Goal: Information Seeking & Learning: Learn about a topic

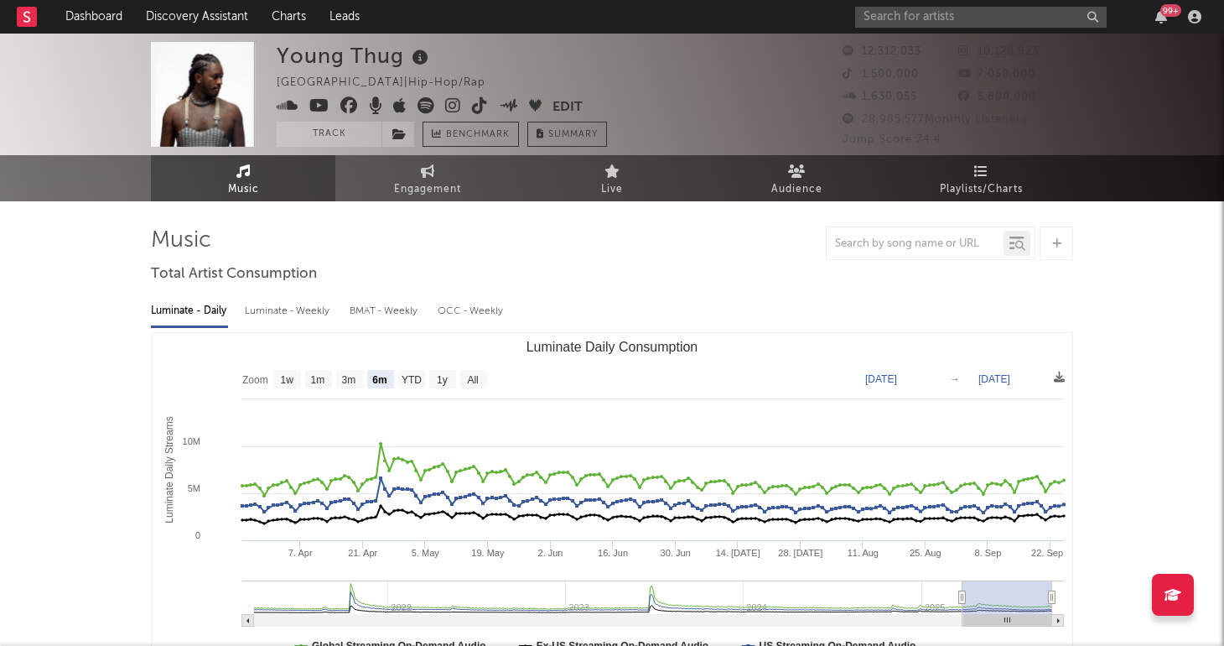
select select "6m"
click at [271, 13] on link "Charts" at bounding box center [289, 17] width 58 height 34
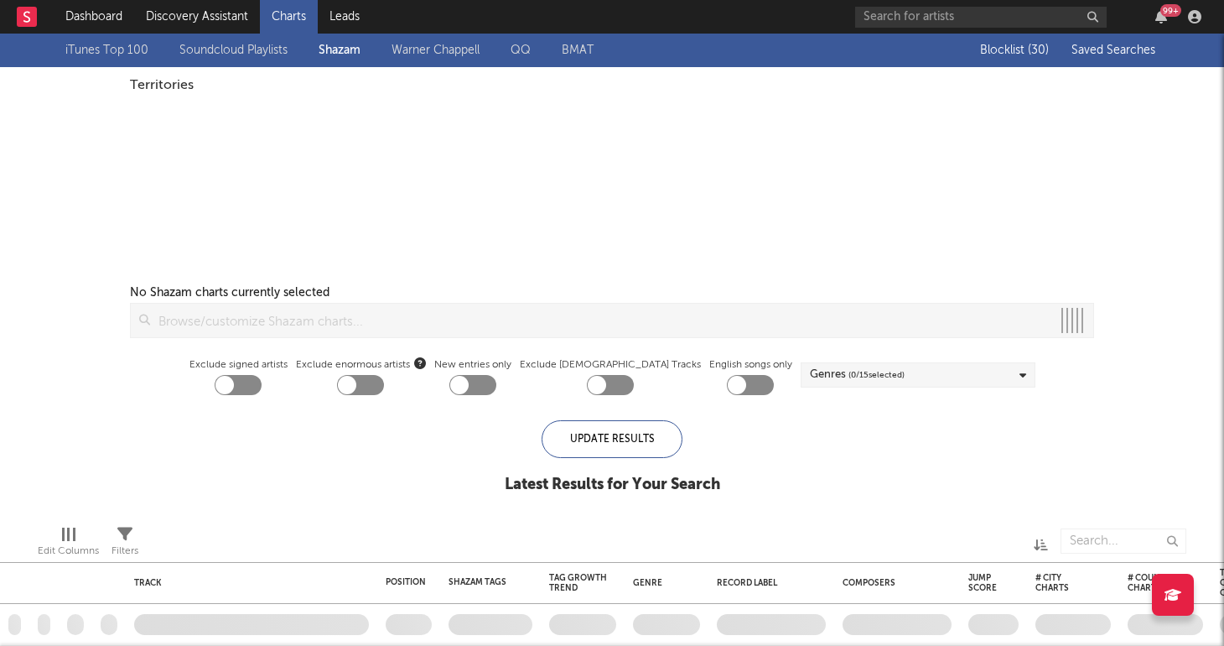
checkbox input "true"
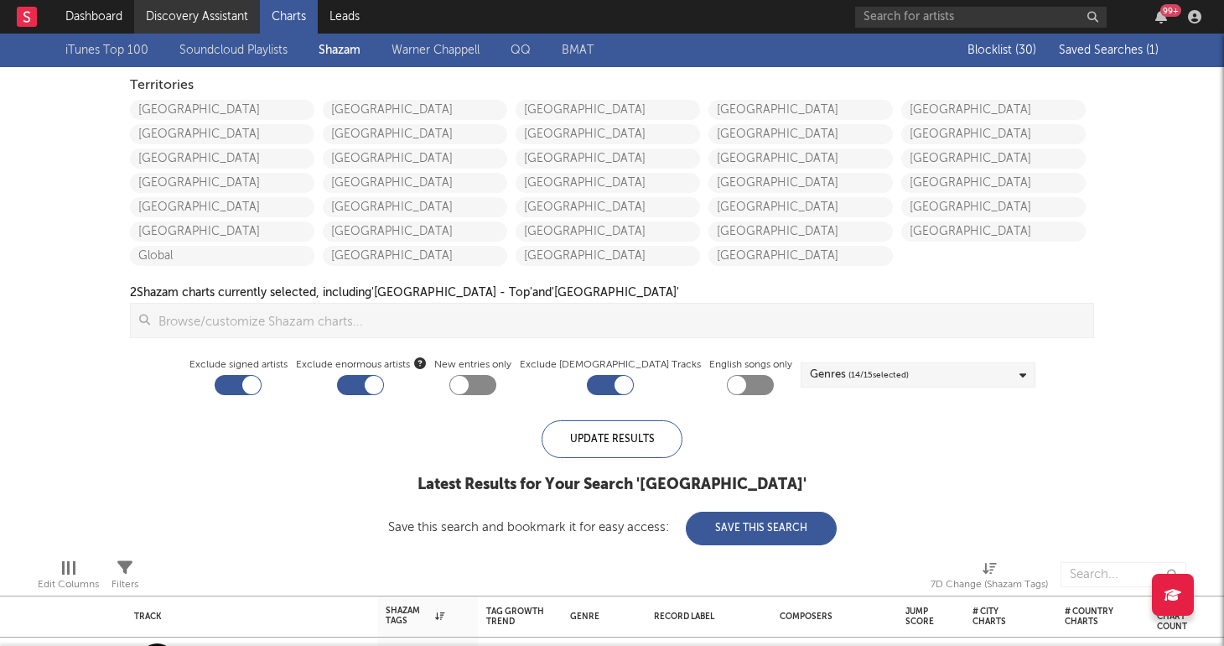
click at [195, 19] on link "Discovery Assistant" at bounding box center [197, 17] width 126 height 34
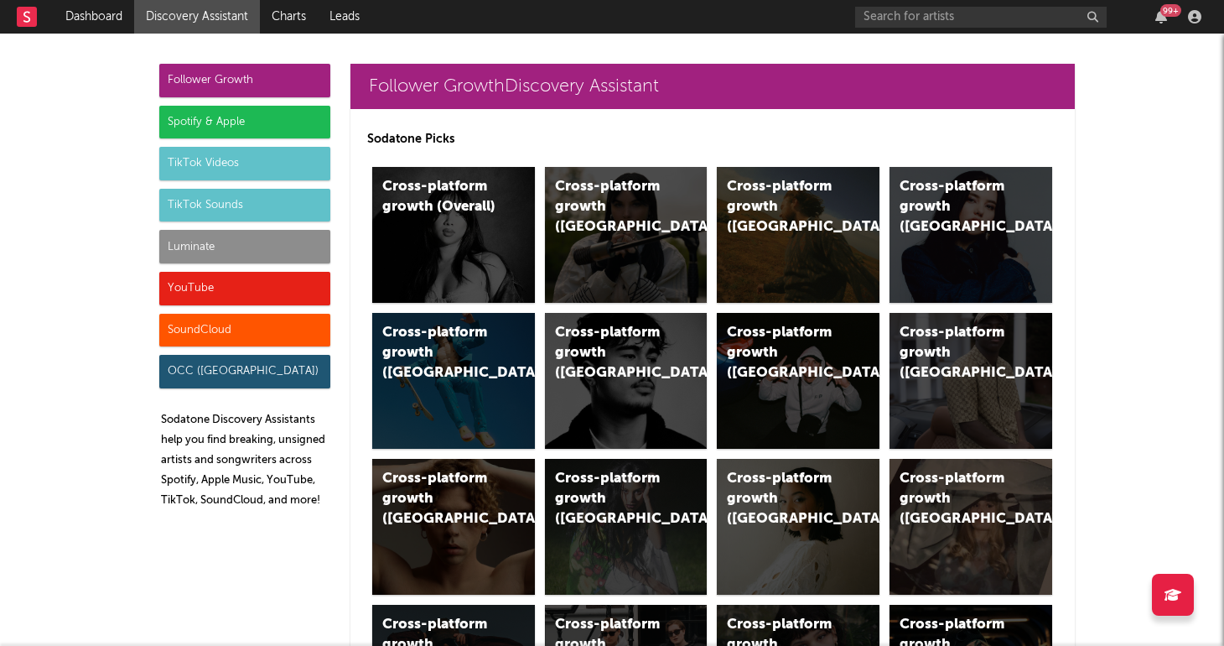
click at [202, 246] on div "Luminate" at bounding box center [244, 247] width 171 height 34
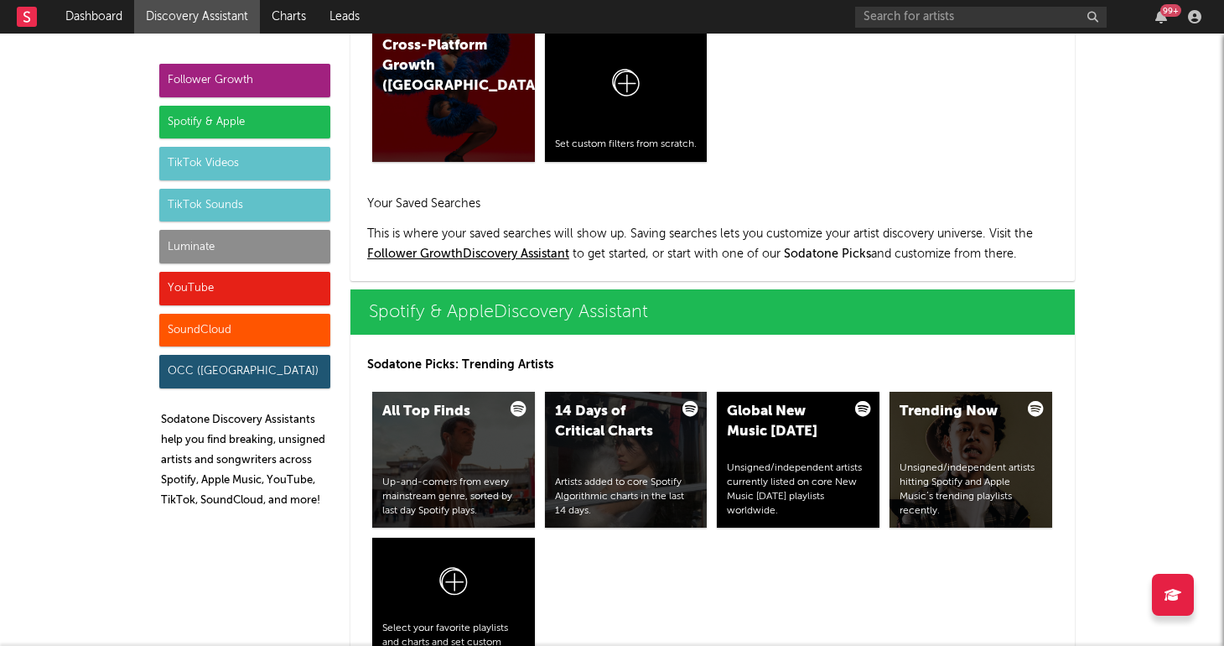
scroll to position [7443, 0]
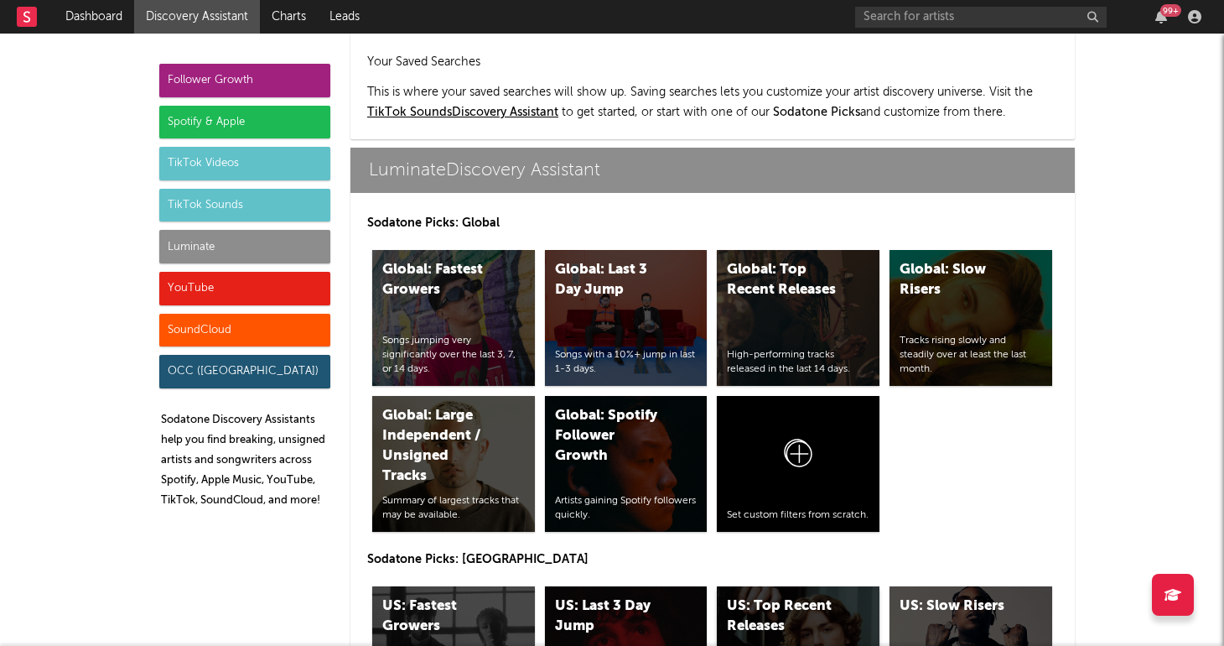
click at [764, 596] on div "US: Top Recent Releases" at bounding box center [784, 616] width 114 height 40
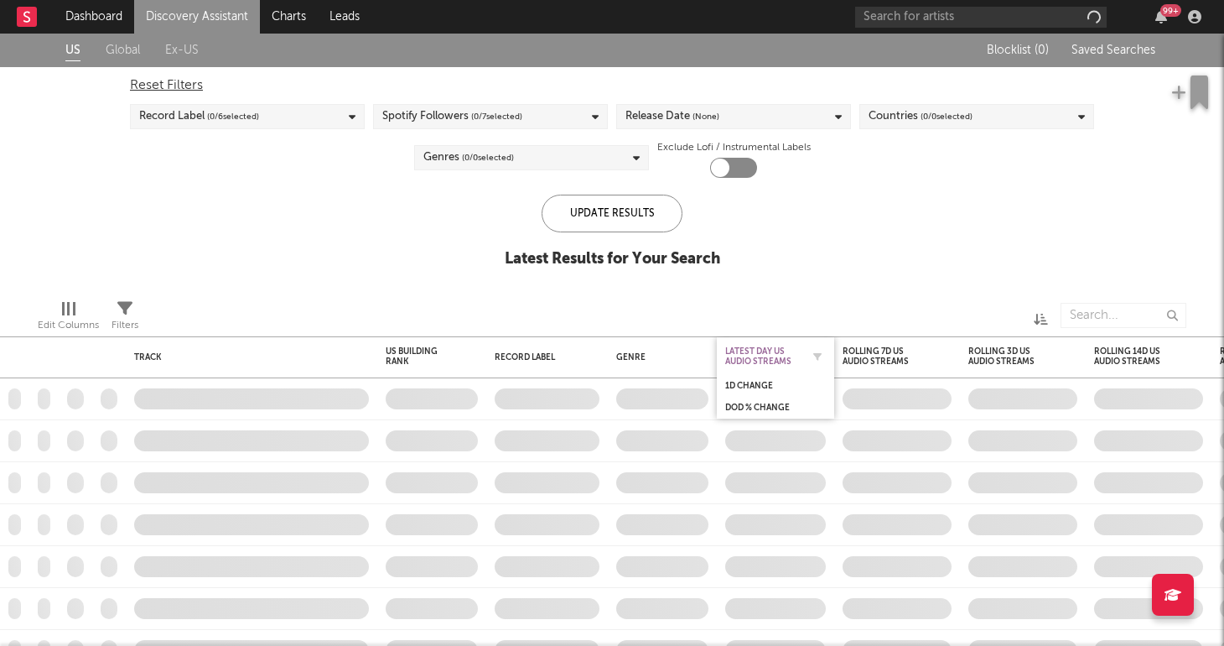
checkbox input "true"
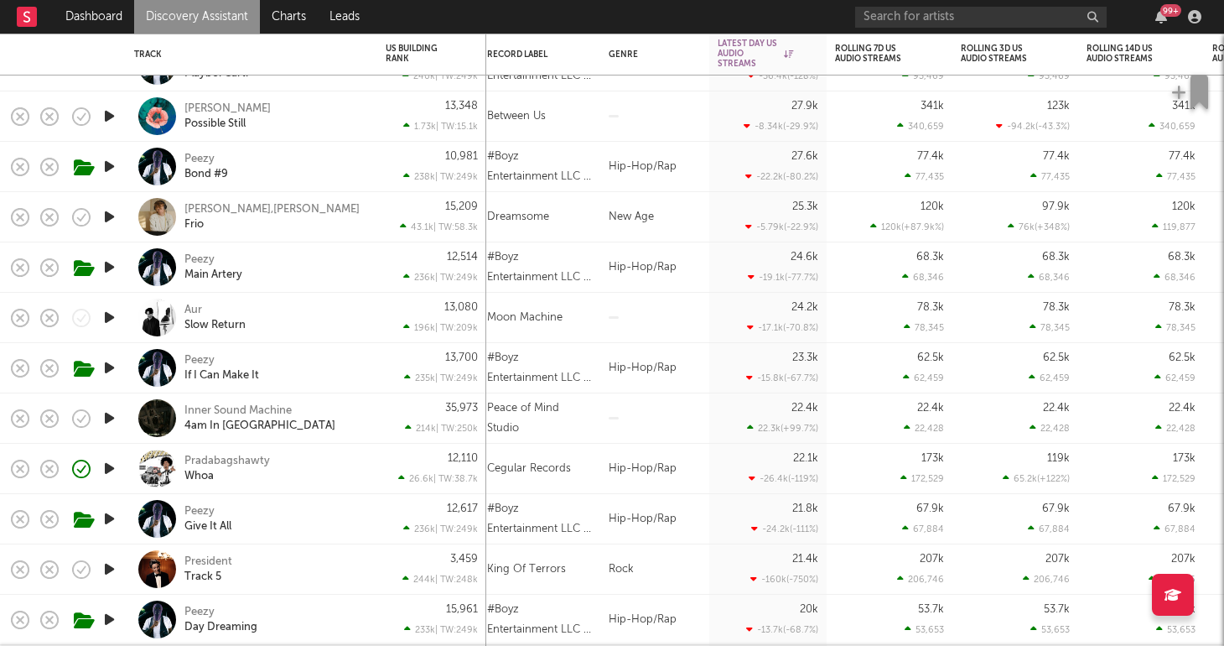
click at [114, 318] on icon "button" at bounding box center [110, 317] width 18 height 21
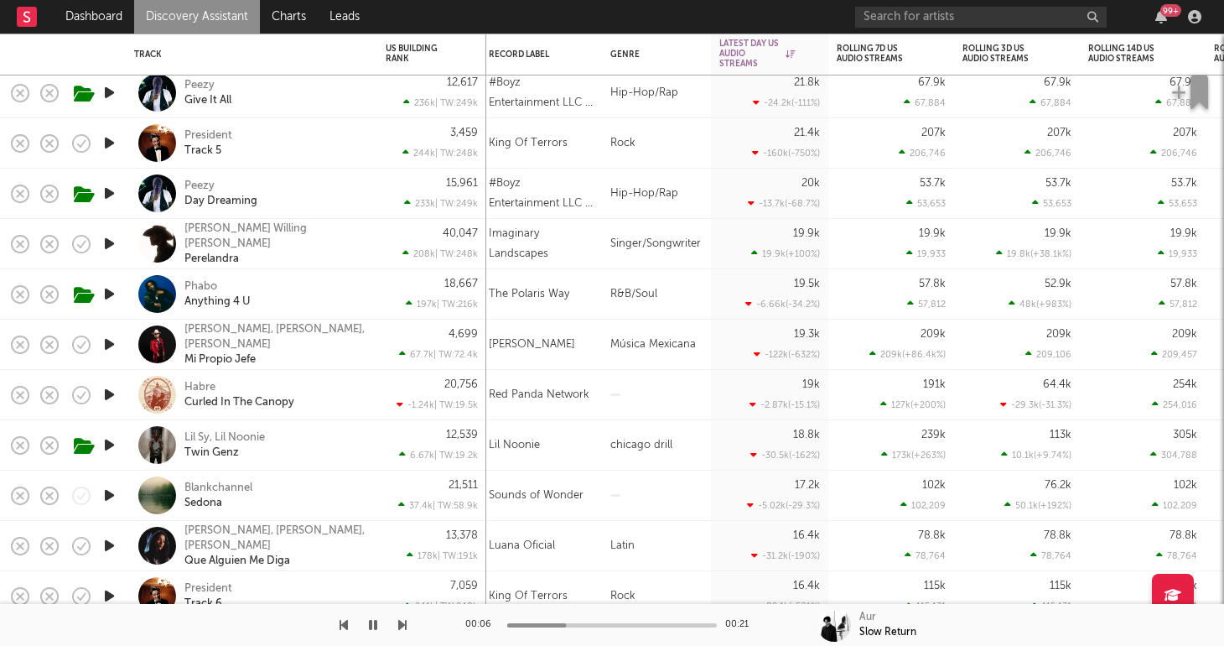
click at [299, 293] on div "Phabo Anything 4 U" at bounding box center [274, 294] width 180 height 30
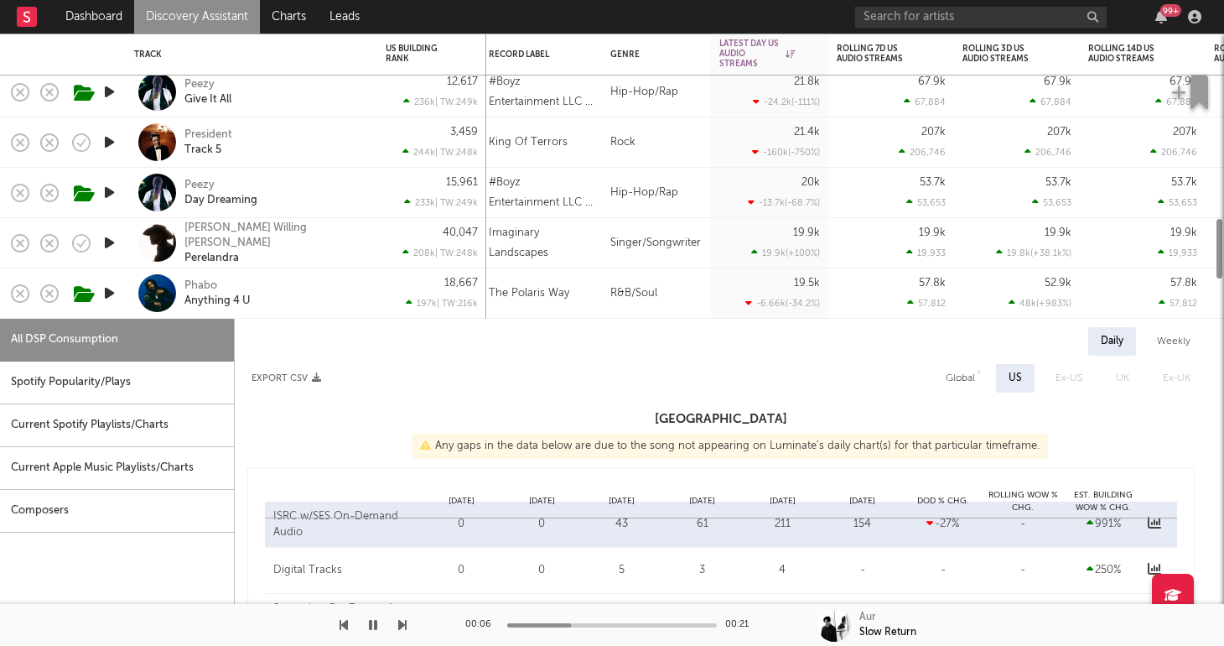
select select "1w"
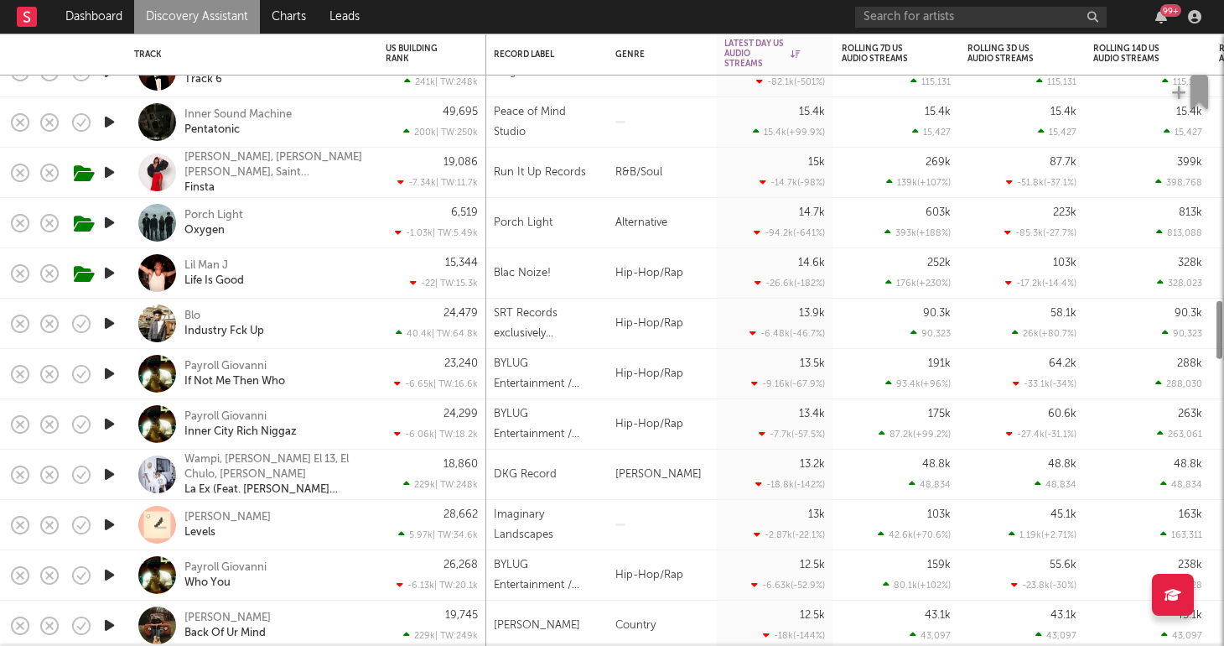
select select "1w"
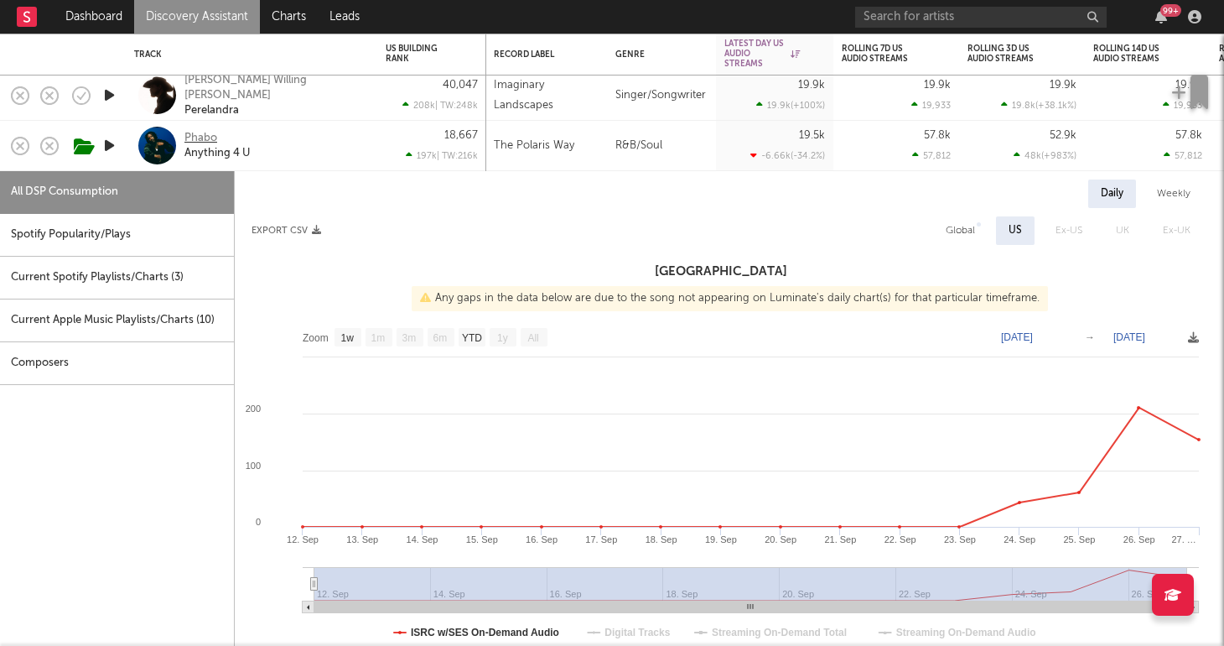
click at [205, 135] on div "Phabo" at bounding box center [200, 138] width 33 height 15
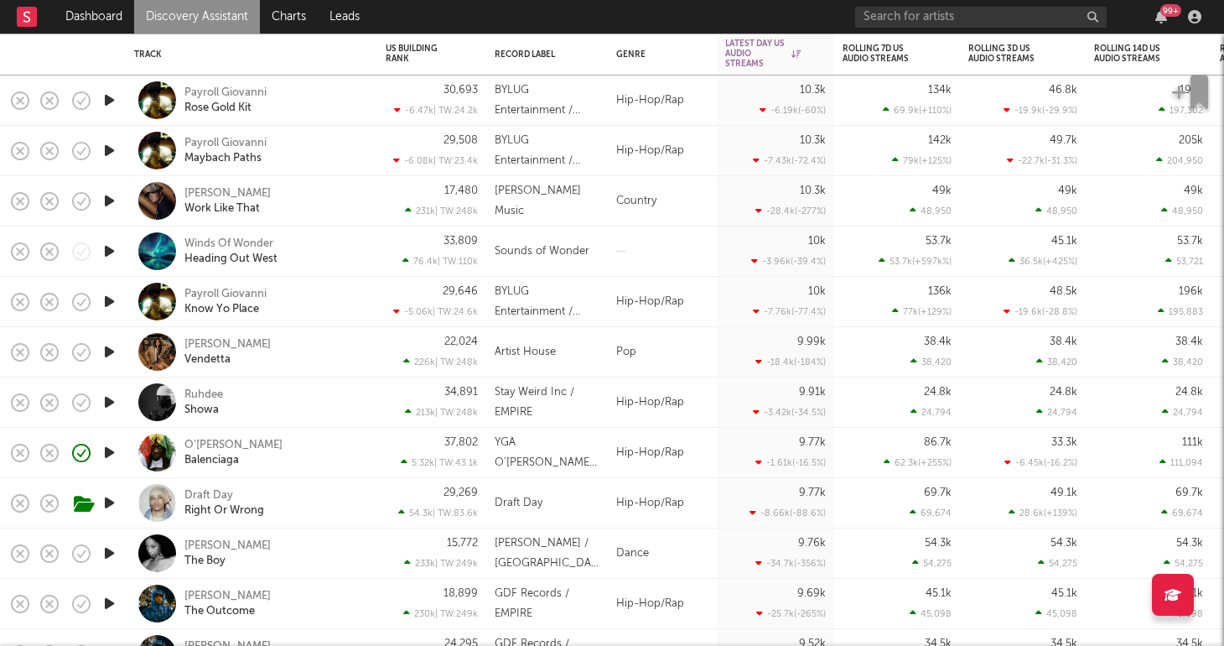
click at [108, 454] on icon "button" at bounding box center [110, 452] width 18 height 21
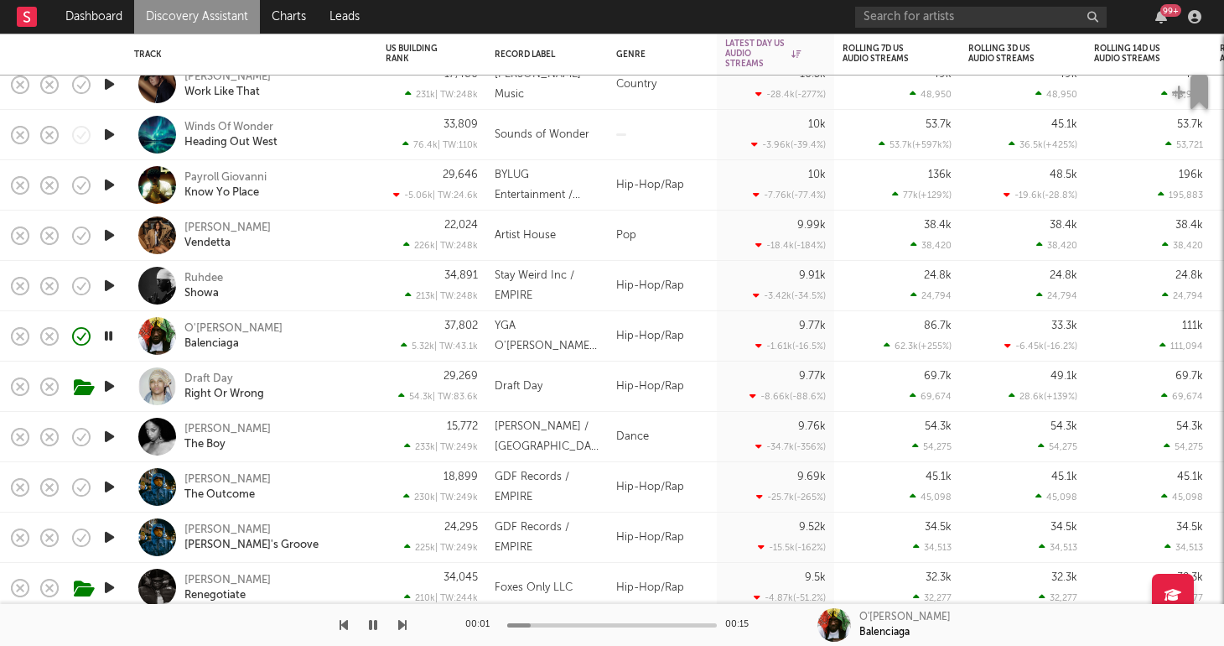
click at [318, 334] on div "[PERSON_NAME]" at bounding box center [274, 336] width 180 height 30
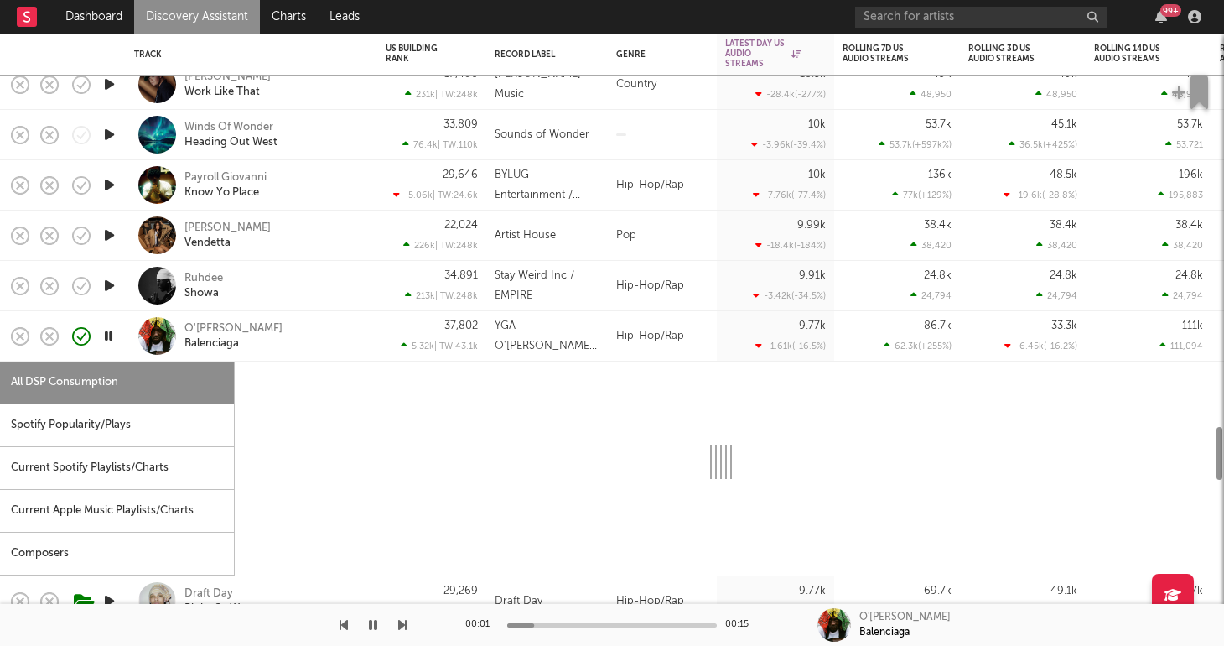
select select "1w"
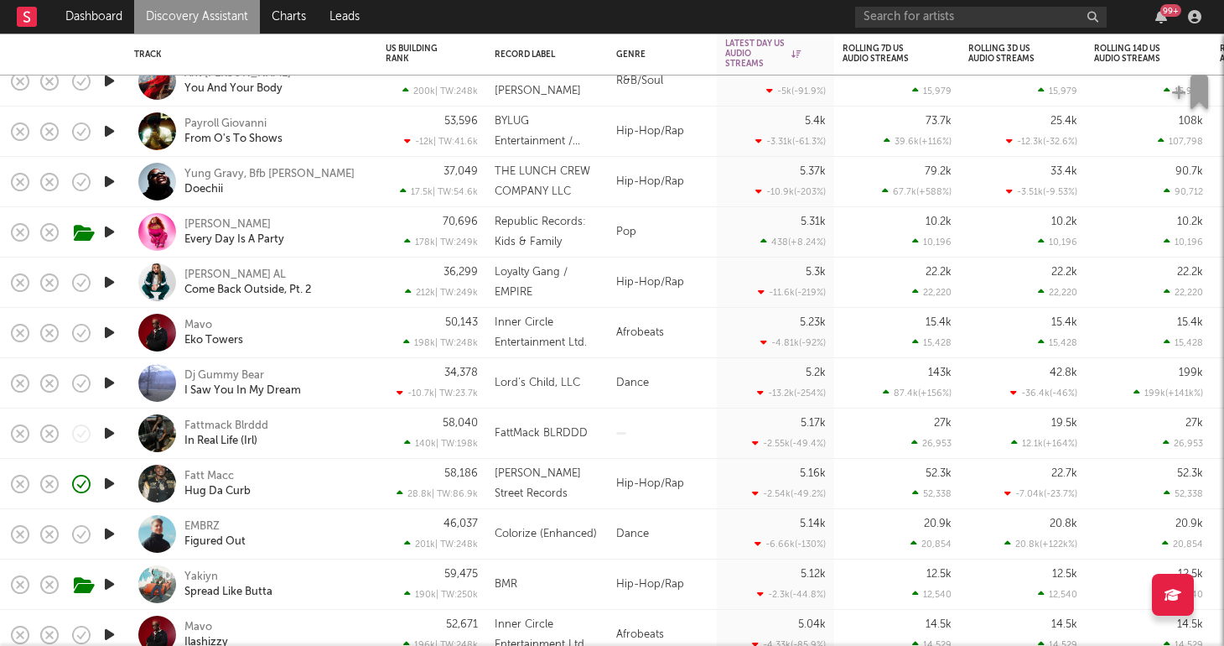
click at [106, 586] on icon "button" at bounding box center [110, 583] width 18 height 21
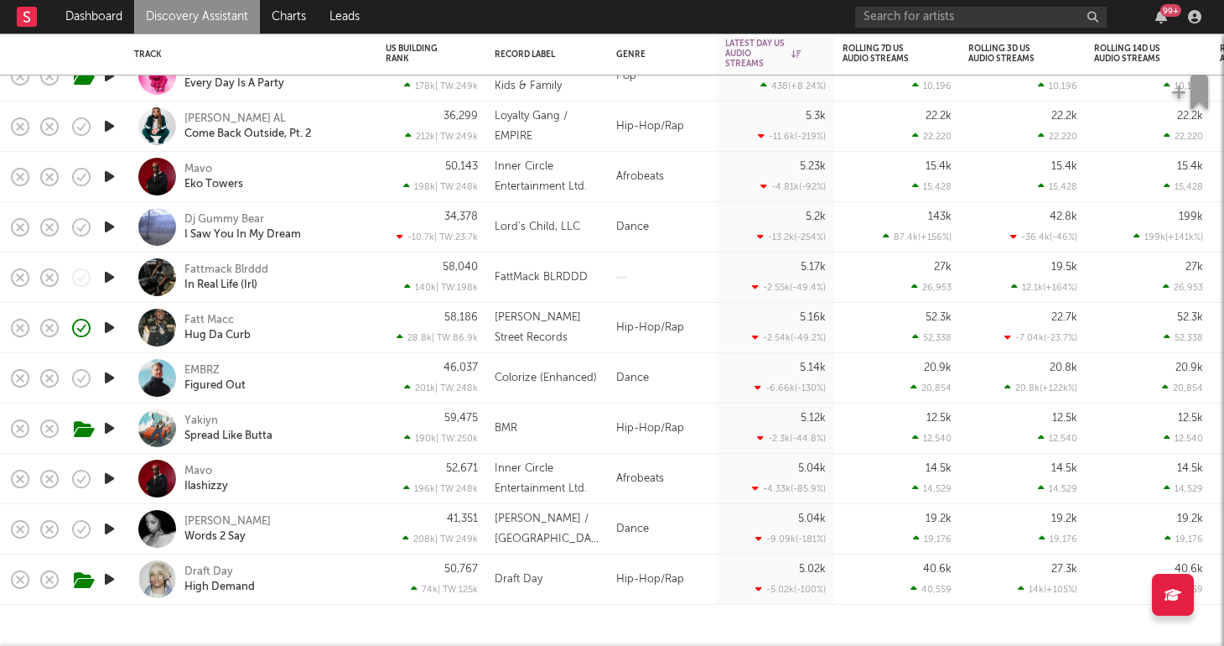
click at [309, 432] on div "Yakiyn Spread Like Butta" at bounding box center [274, 428] width 180 height 30
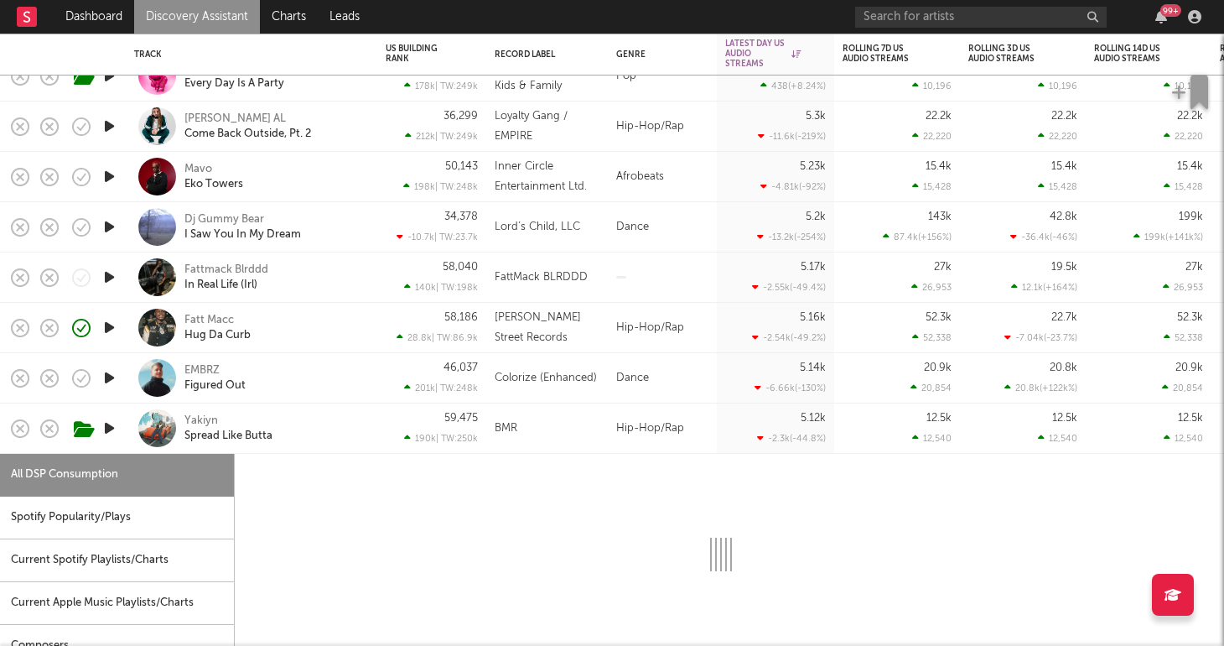
select select "1w"
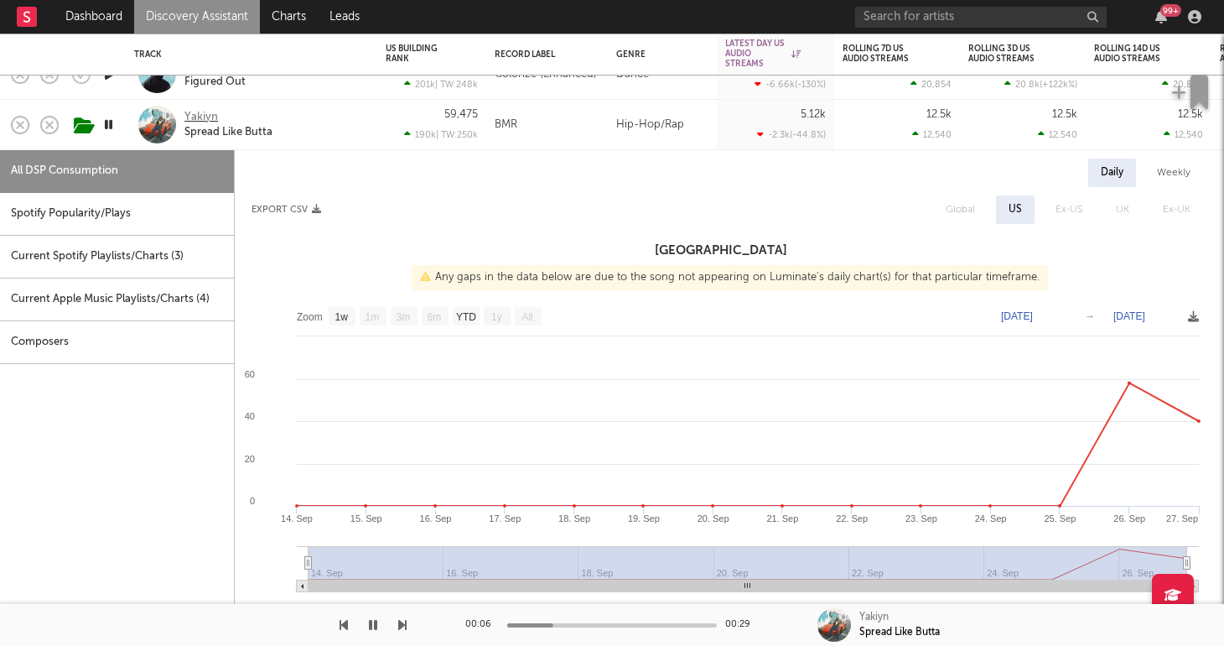
click at [198, 116] on div "Yakiyn" at bounding box center [201, 117] width 34 height 15
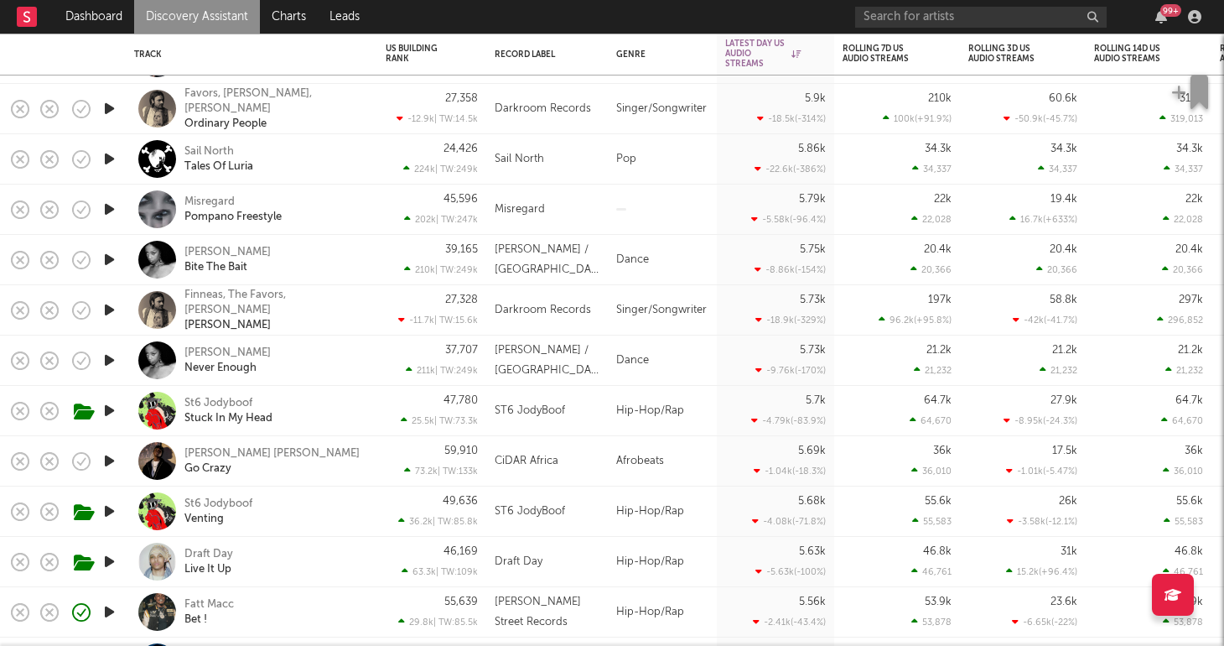
click at [194, 19] on link "Discovery Assistant" at bounding box center [197, 17] width 126 height 34
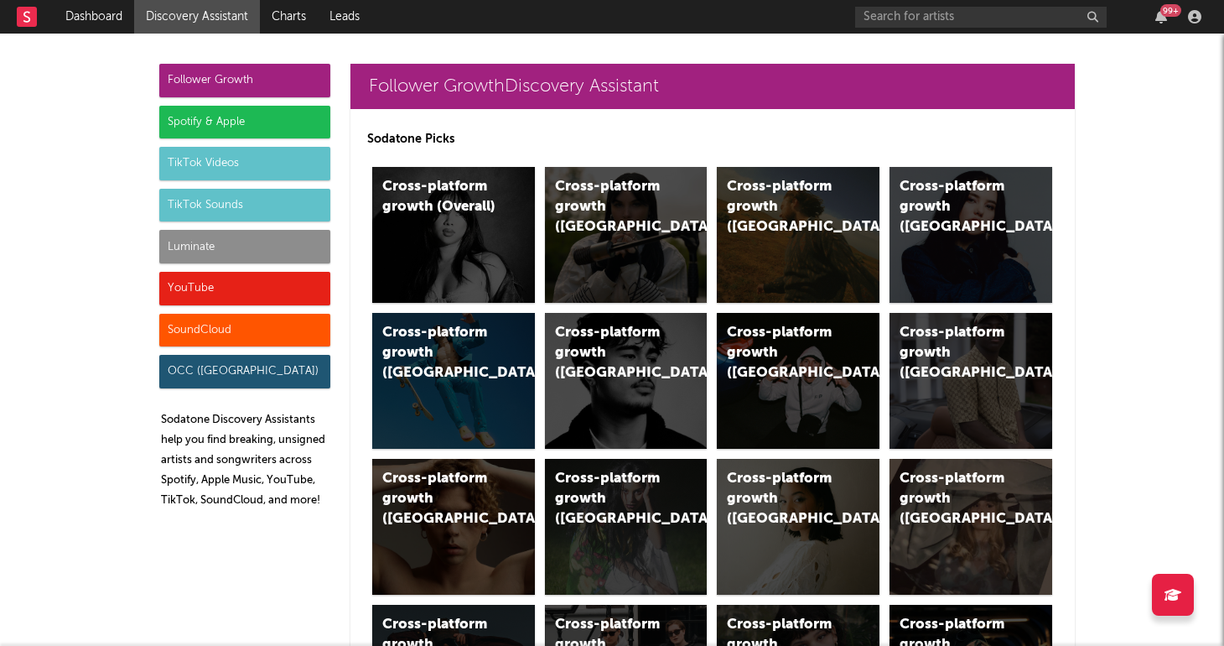
click at [207, 245] on div "Luminate" at bounding box center [244, 247] width 171 height 34
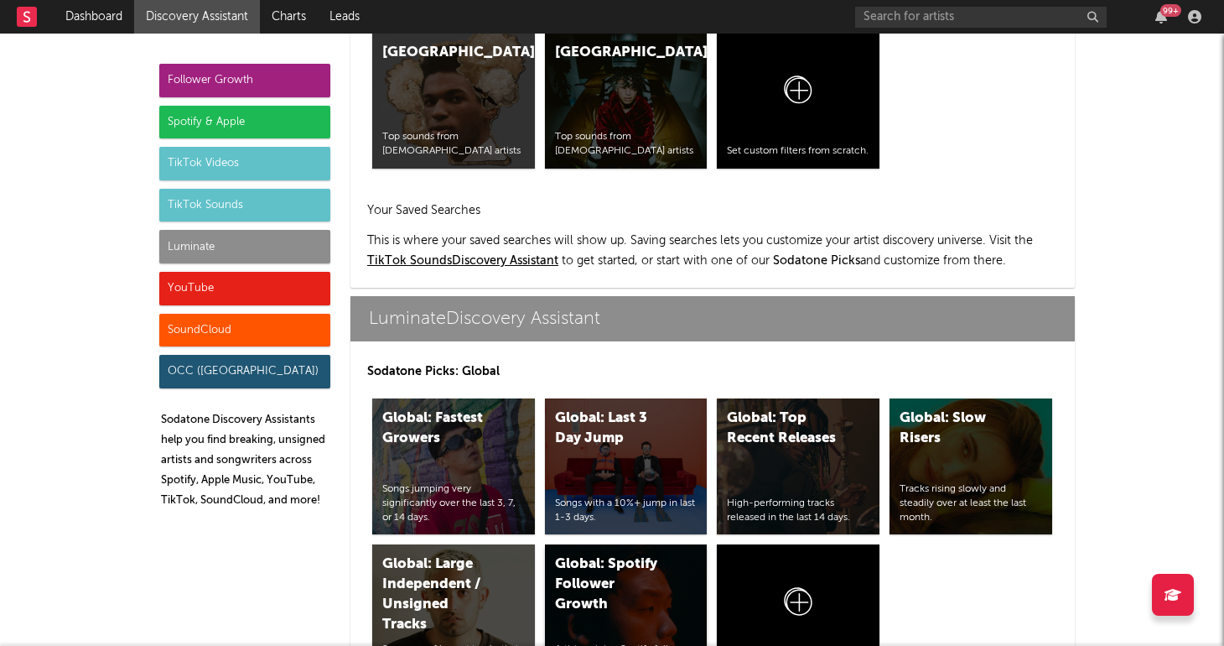
scroll to position [7443, 0]
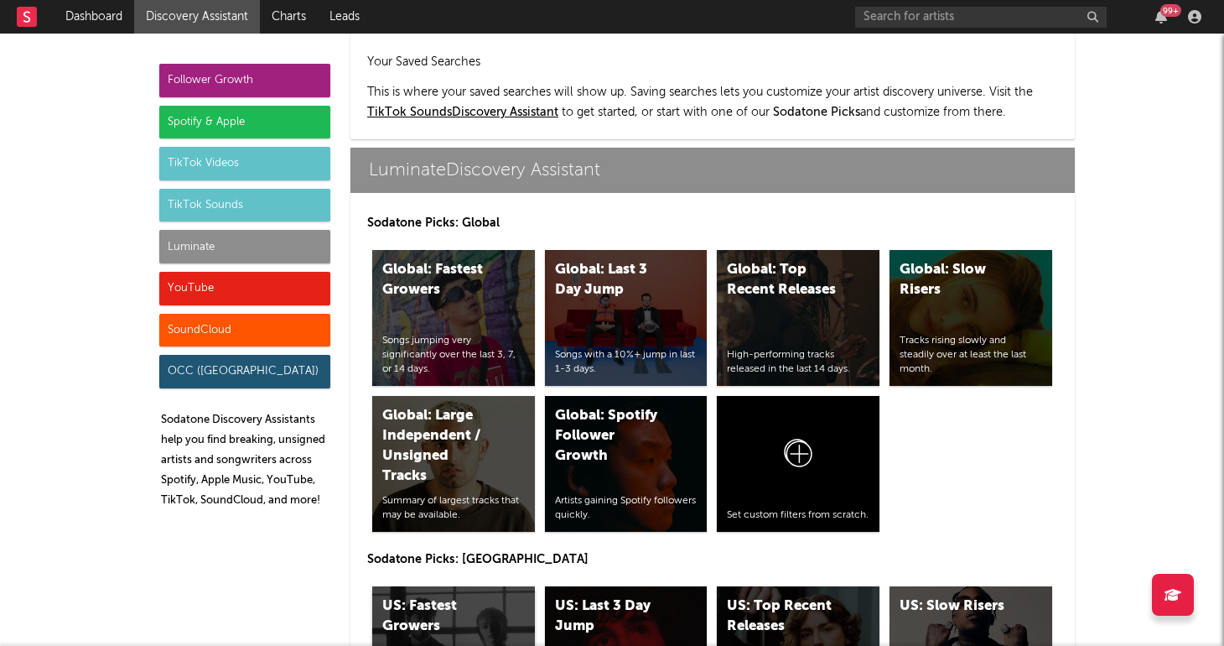
click at [491, 596] on div "US: Fastest Growers" at bounding box center [439, 616] width 114 height 40
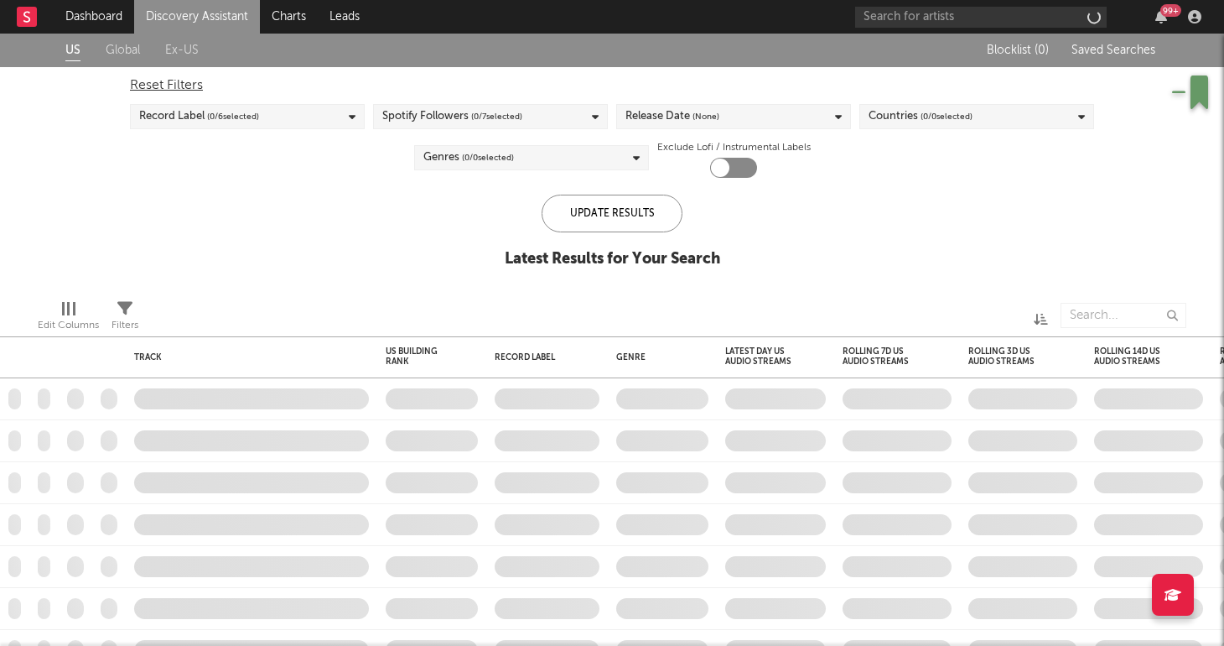
checkbox input "true"
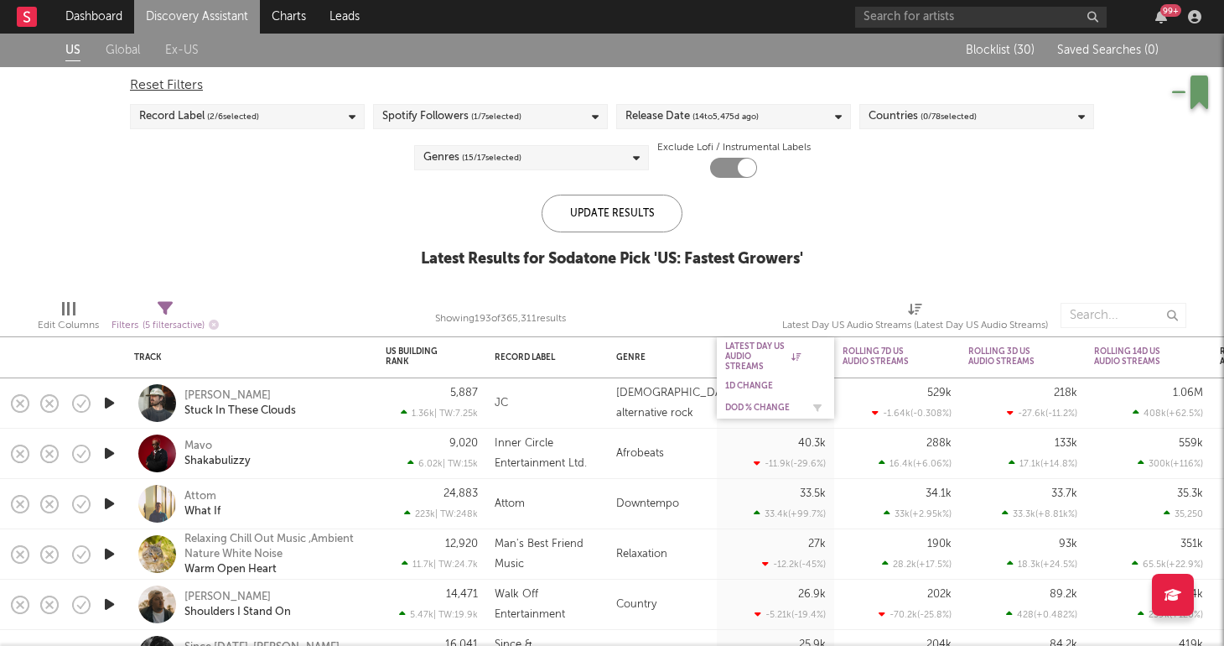
click at [769, 409] on div "DoD % Change" at bounding box center [762, 407] width 75 height 10
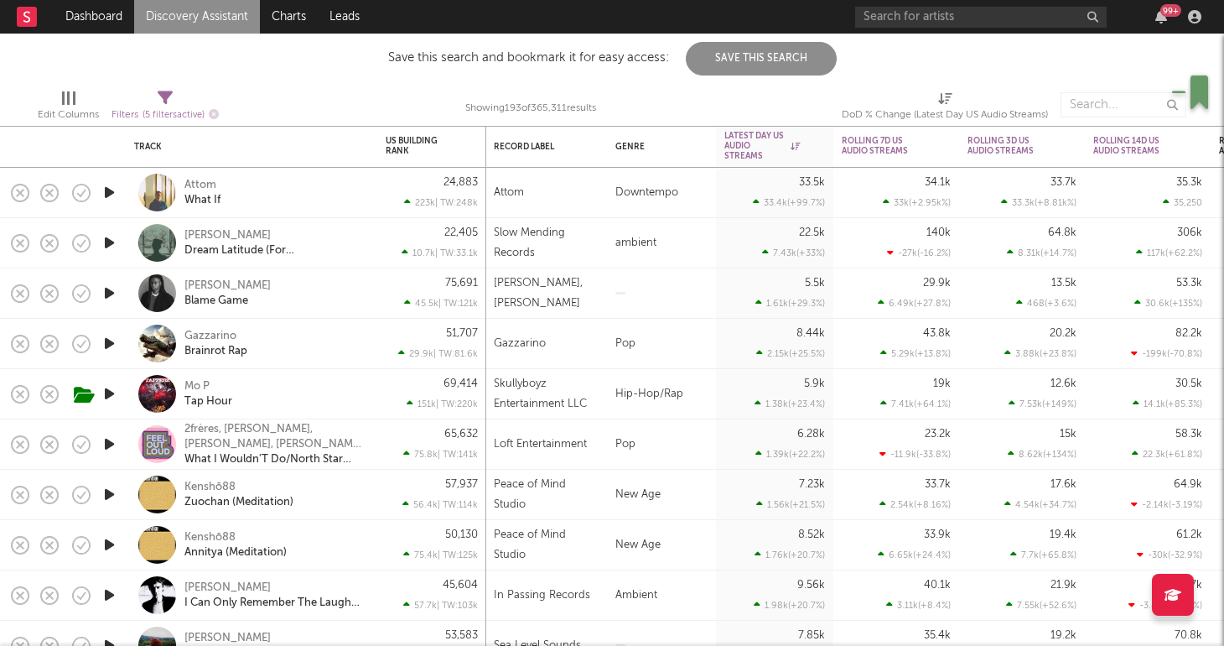
click at [111, 288] on icon "button" at bounding box center [110, 293] width 18 height 21
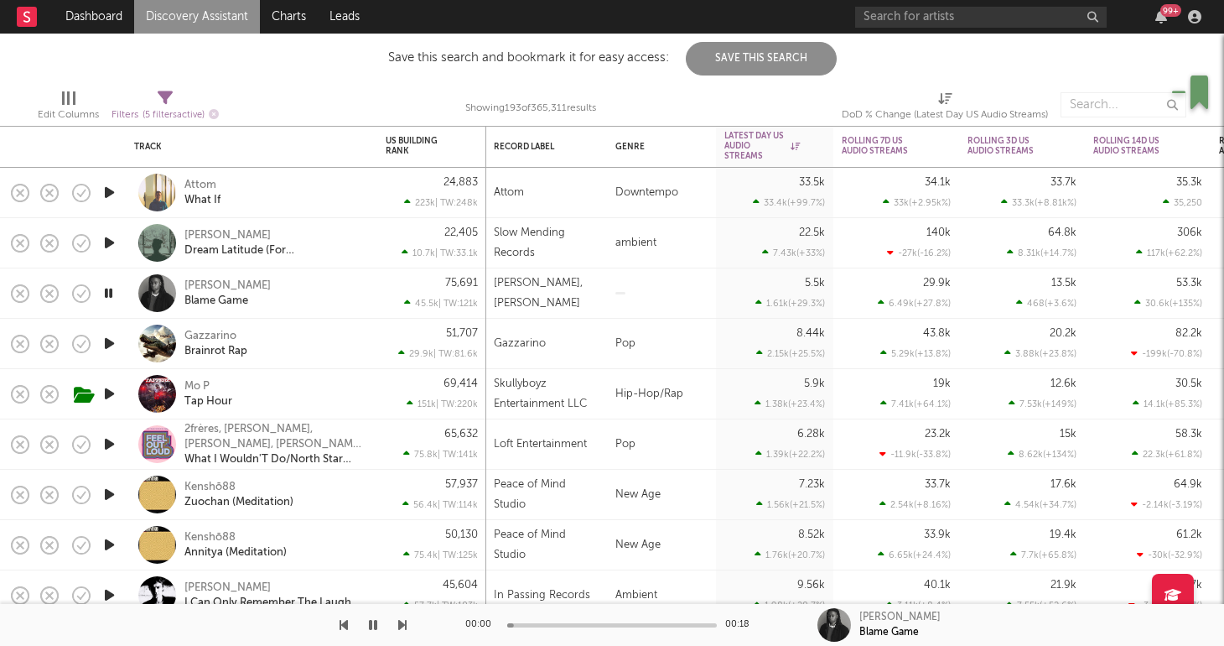
click at [308, 287] on div "[PERSON_NAME] Blame Game" at bounding box center [274, 293] width 180 height 30
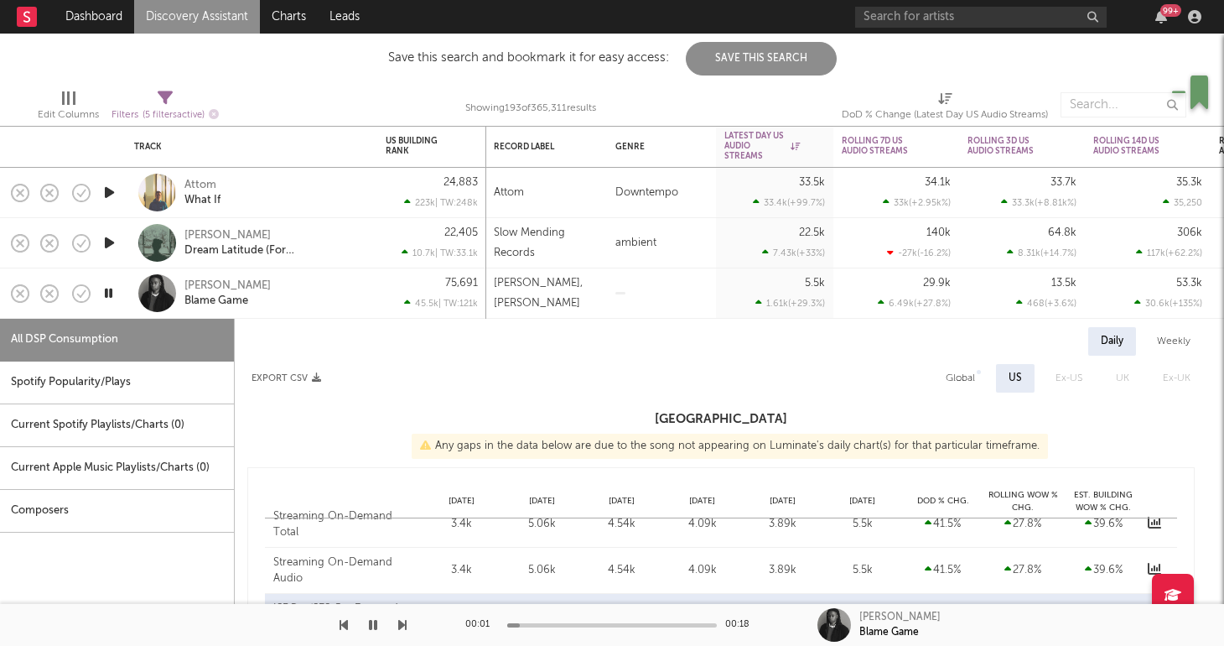
select select "1w"
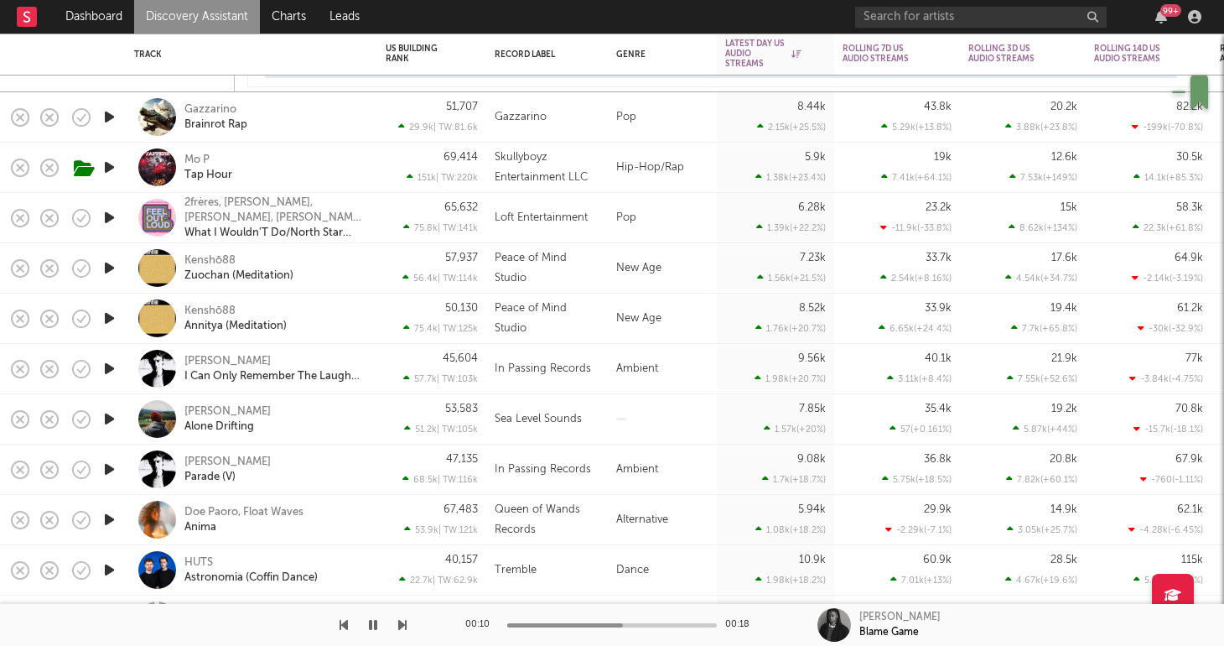
click at [109, 169] on icon "button" at bounding box center [110, 167] width 18 height 21
click at [277, 165] on div "Mo P Tap Hour" at bounding box center [274, 168] width 180 height 30
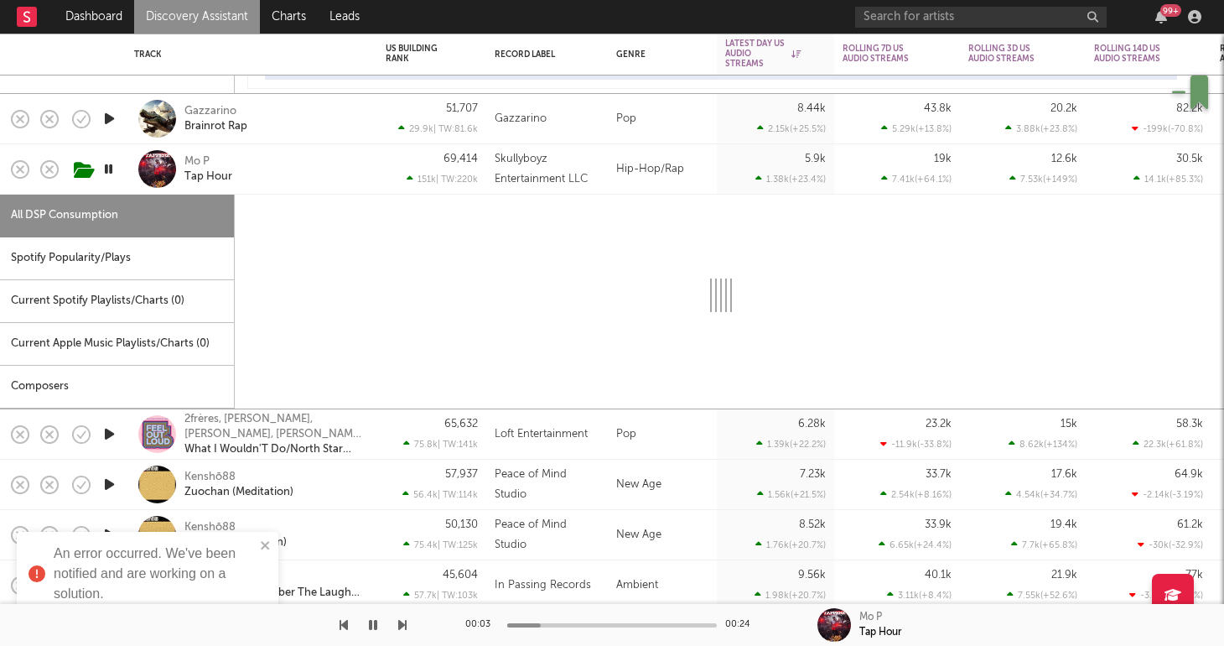
click at [324, 168] on div "Mo P Tap Hour" at bounding box center [274, 169] width 180 height 30
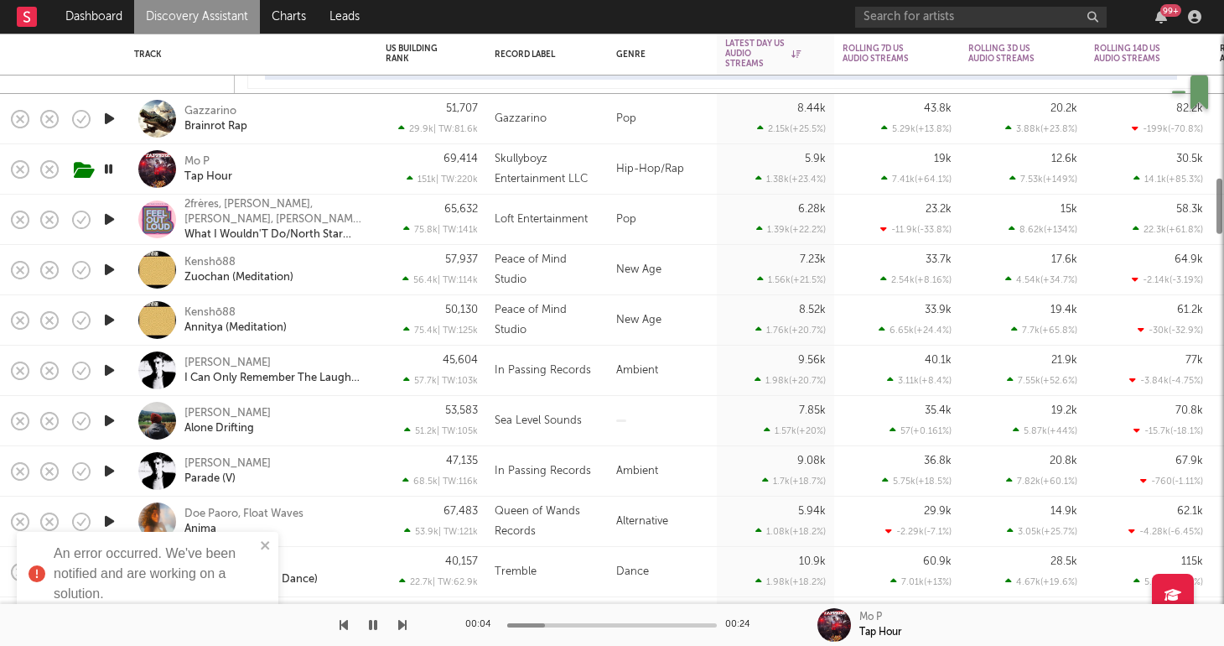
click at [324, 174] on div "Mo P Tap Hour" at bounding box center [274, 169] width 180 height 30
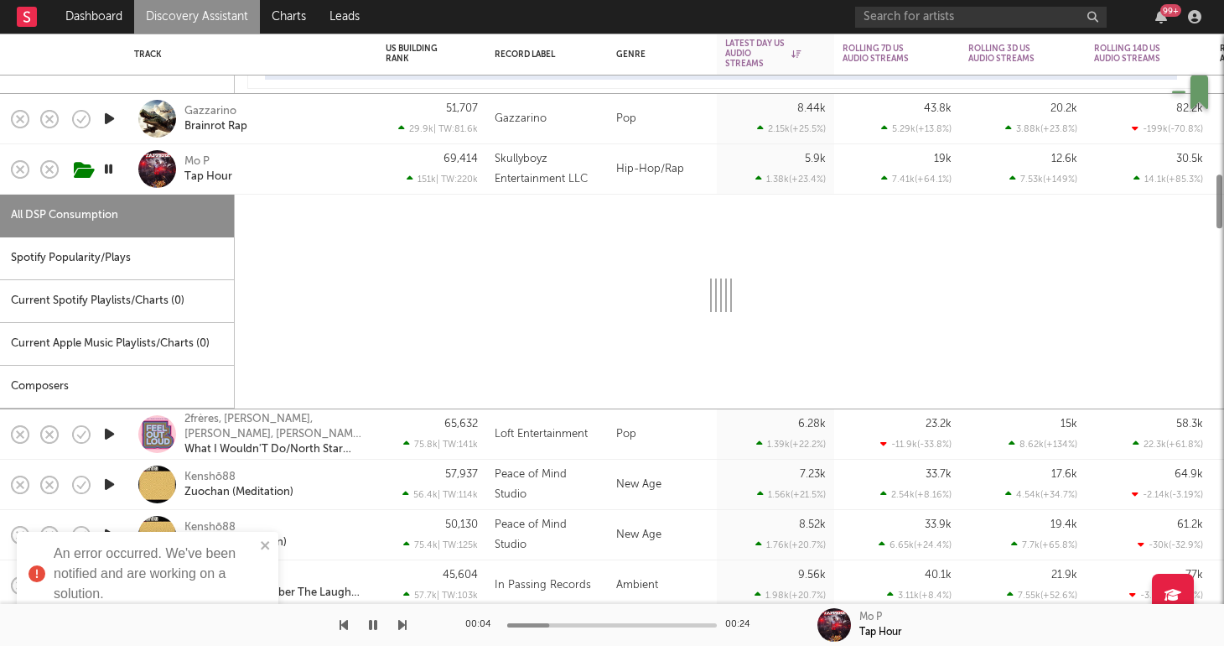
select select "1w"
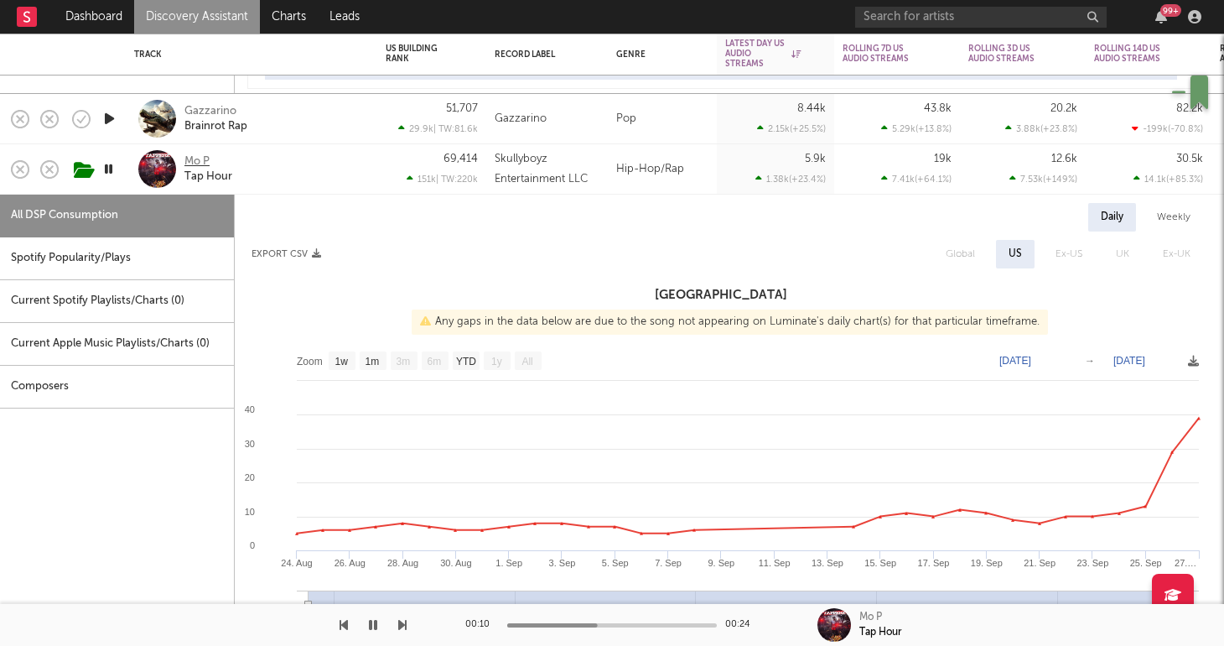
click at [205, 155] on div "Mo P" at bounding box center [196, 161] width 25 height 15
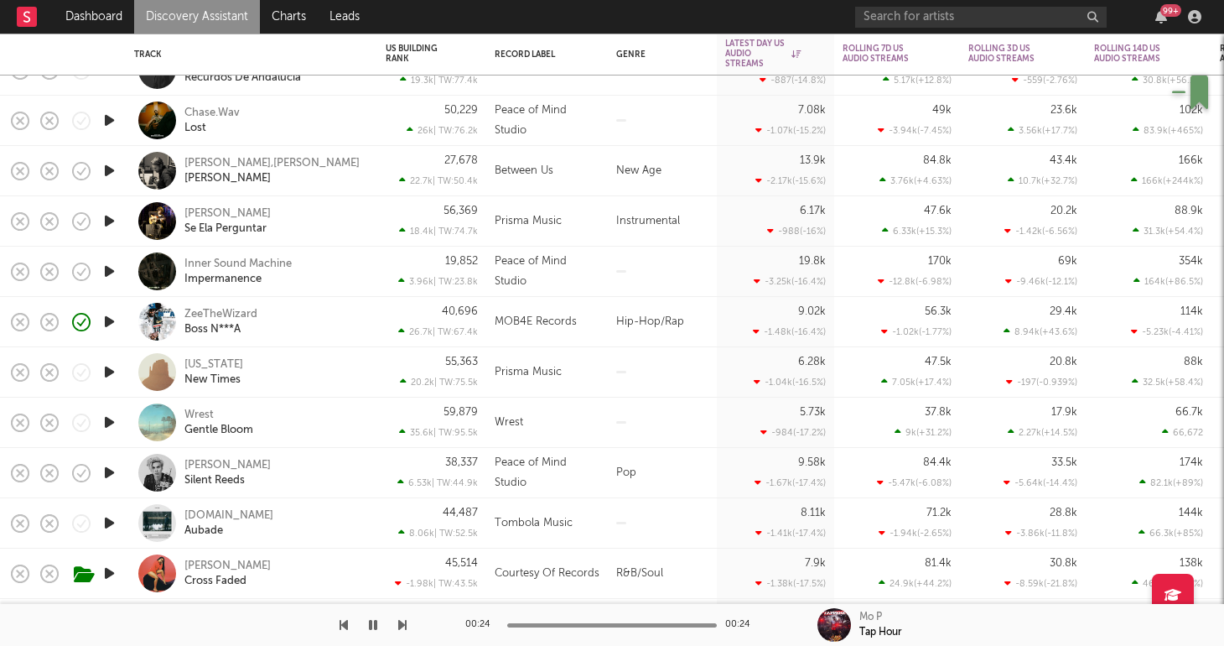
click at [112, 323] on icon "button" at bounding box center [110, 321] width 18 height 21
click at [335, 316] on div "ZeeTheWizard Boss N***A" at bounding box center [274, 322] width 180 height 30
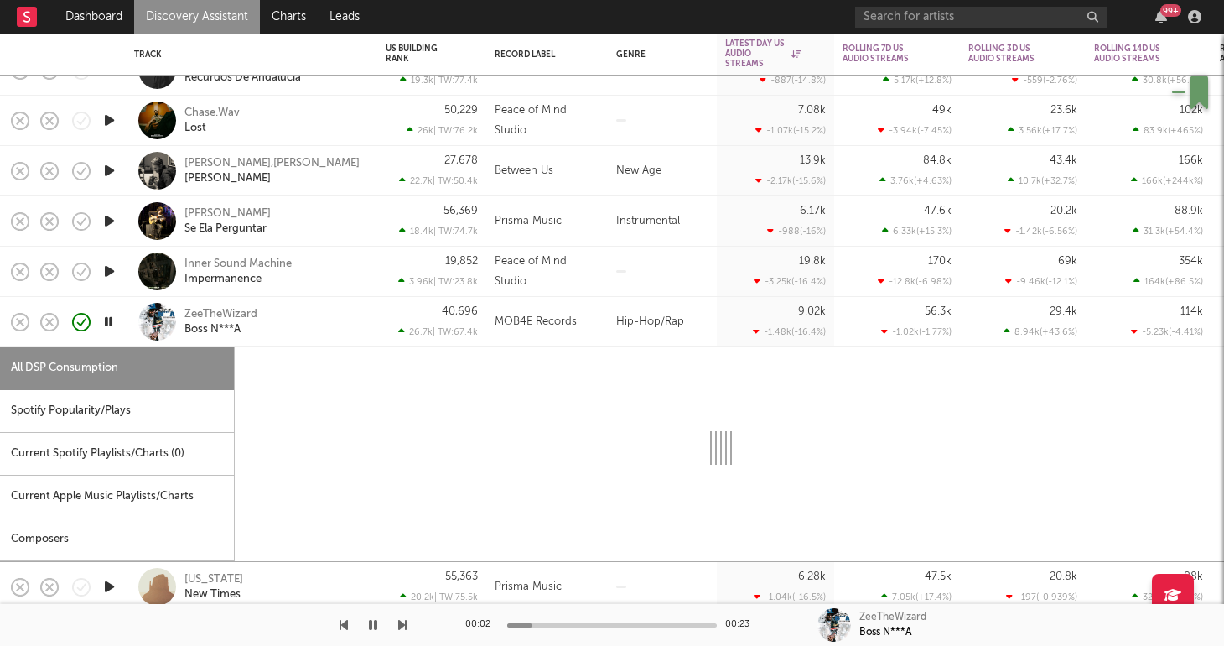
select select "1w"
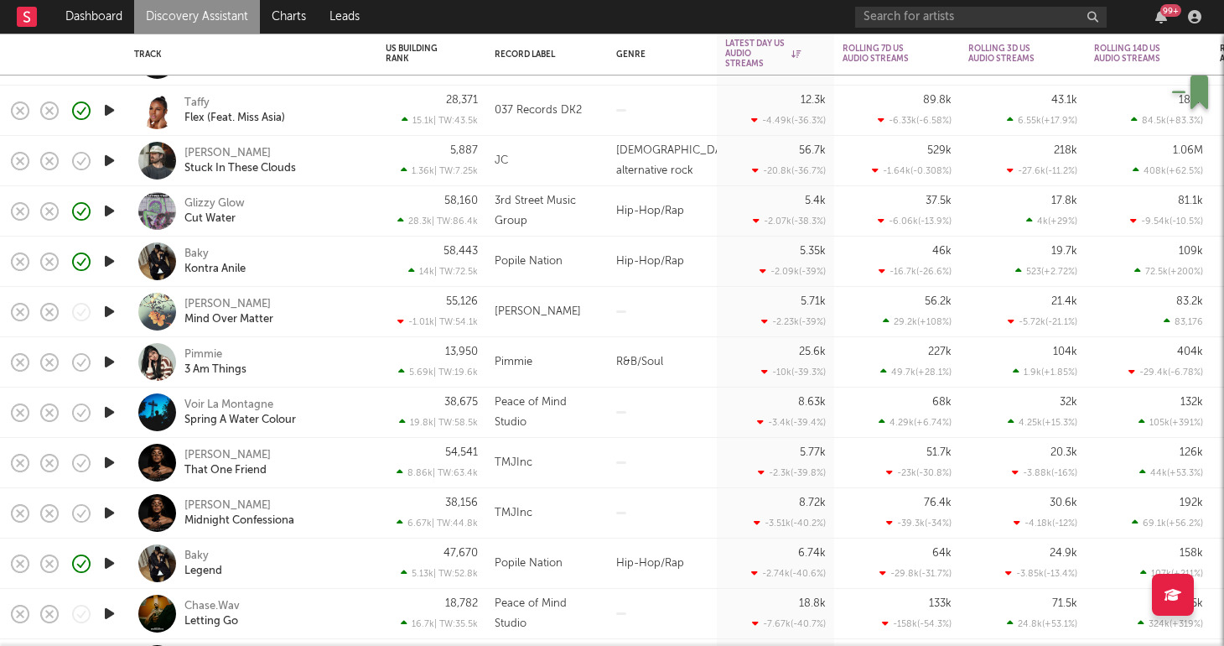
click at [309, 213] on div "Glizzy Glow Cut Water" at bounding box center [274, 211] width 180 height 30
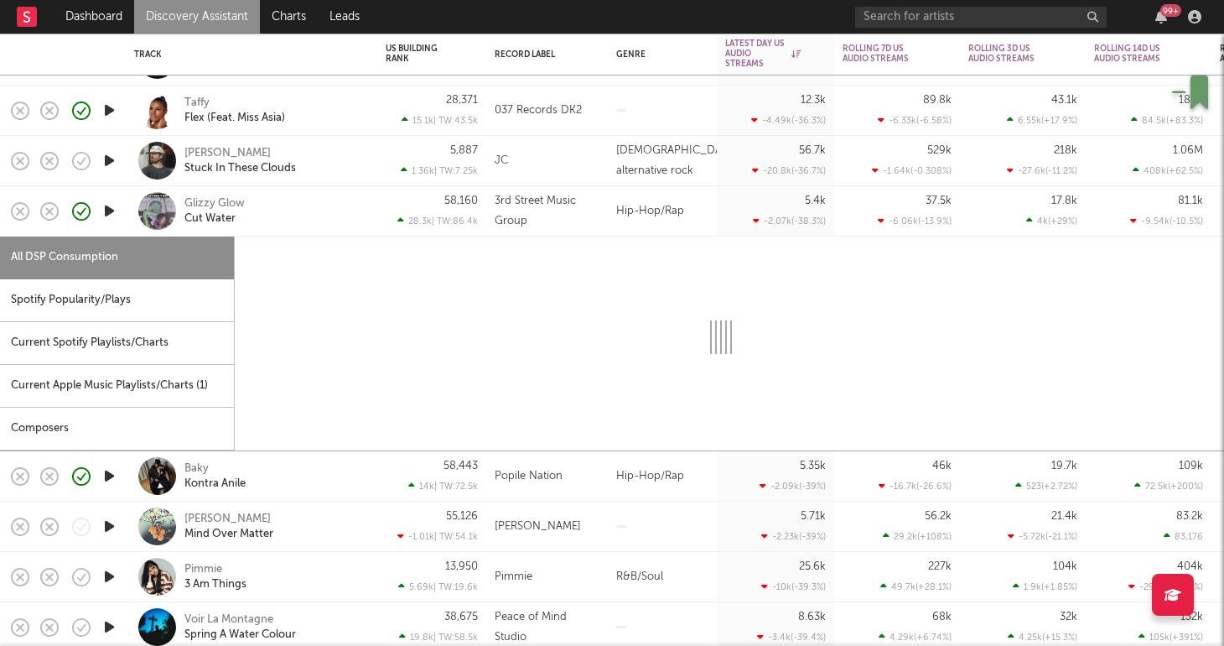
select select "1w"
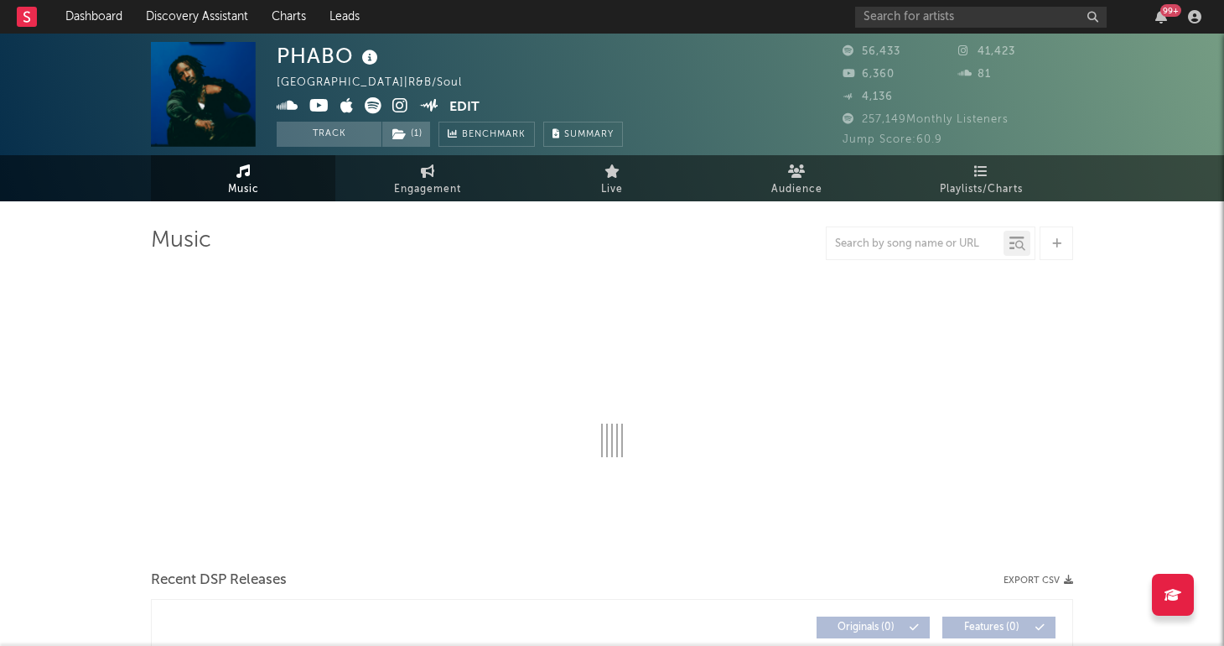
select select "6m"
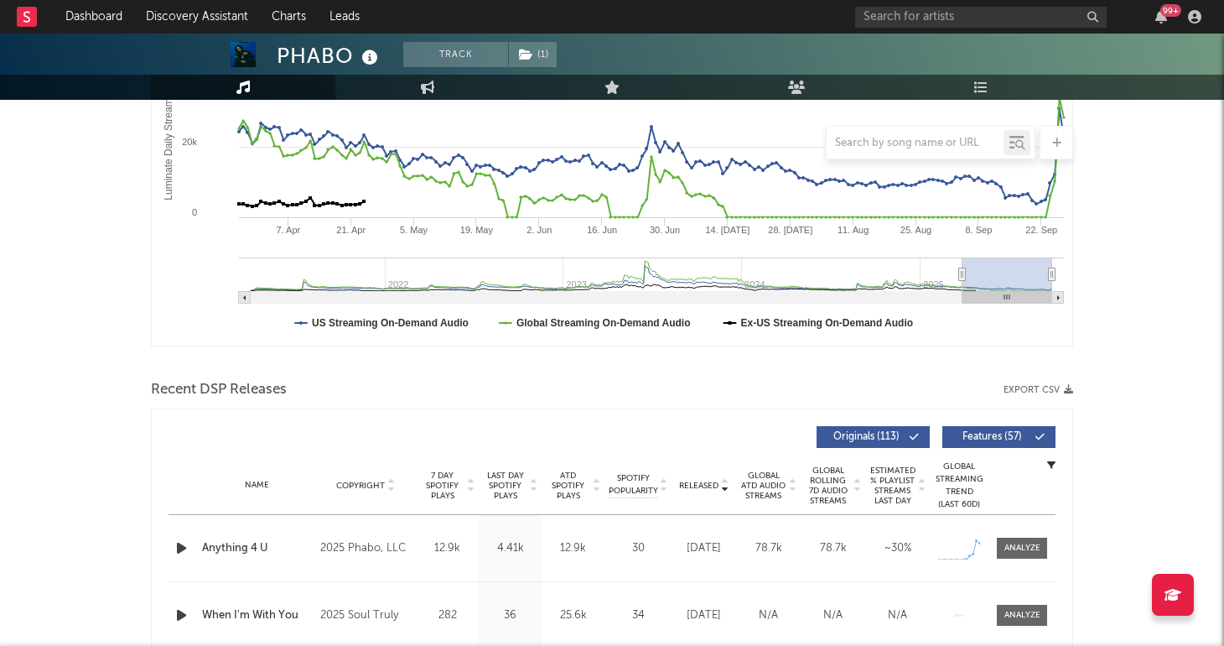
scroll to position [321, 0]
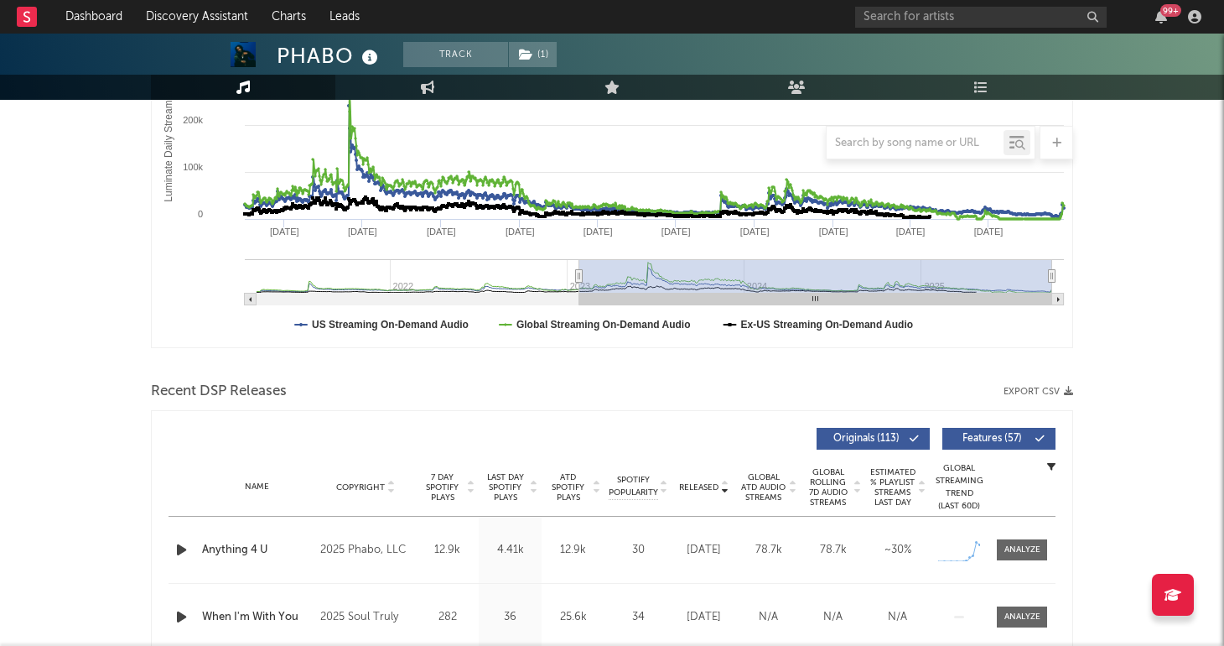
drag, startPoint x: 966, startPoint y: 275, endPoint x: 572, endPoint y: 303, distance: 395.0
click at [572, 303] on g "Luminate Daily Consumption" at bounding box center [654, 282] width 819 height 46
type input "2023-01-10"
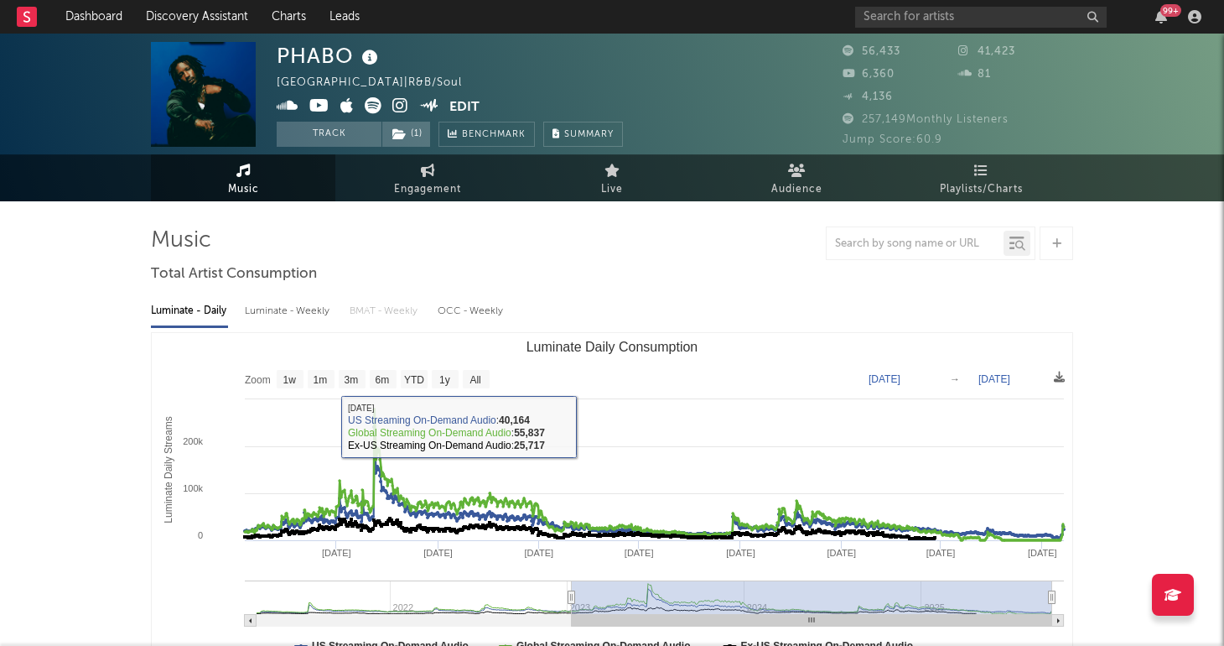
scroll to position [0, 0]
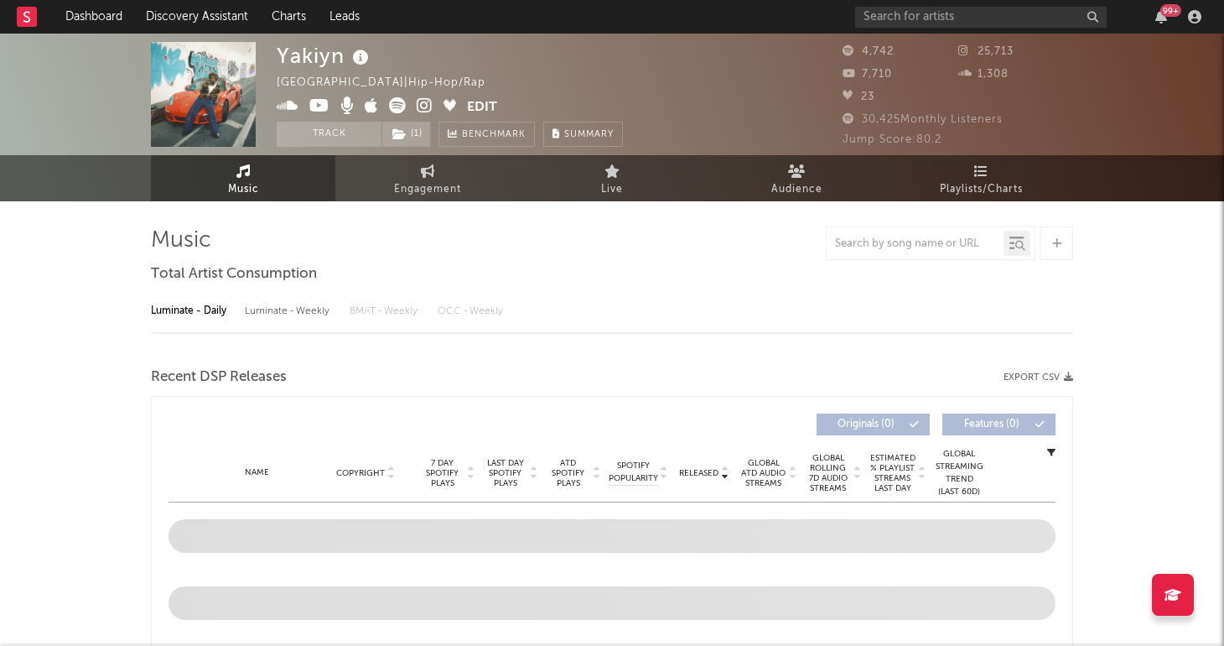
select select "6m"
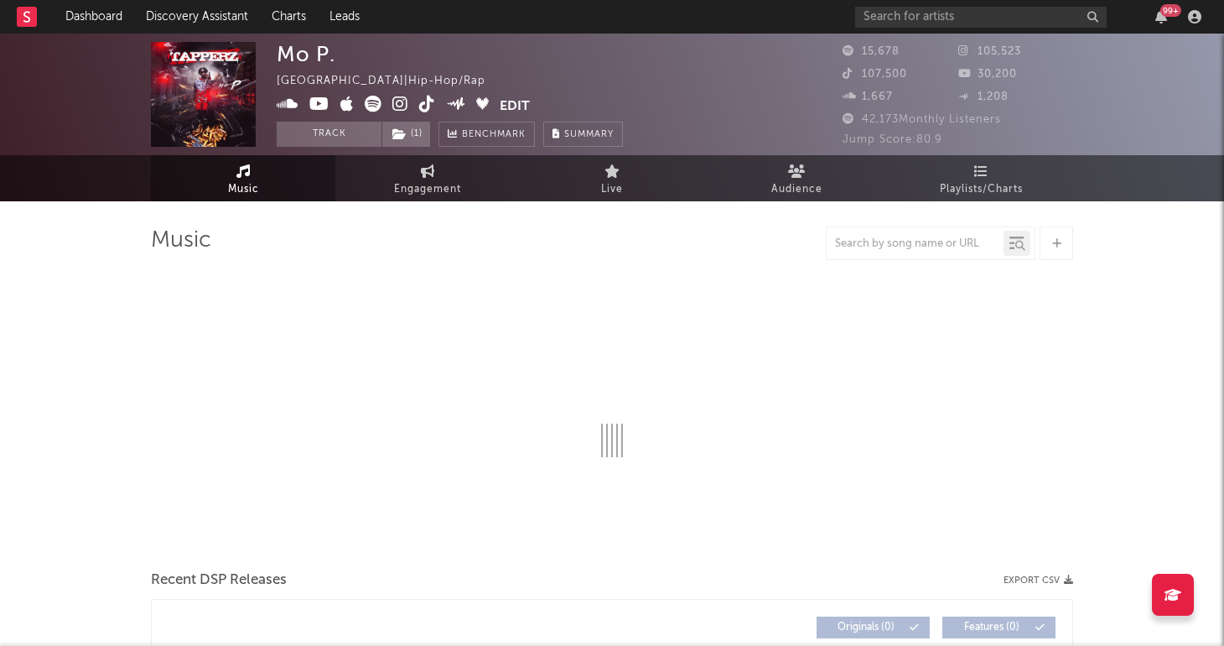
select select "6m"
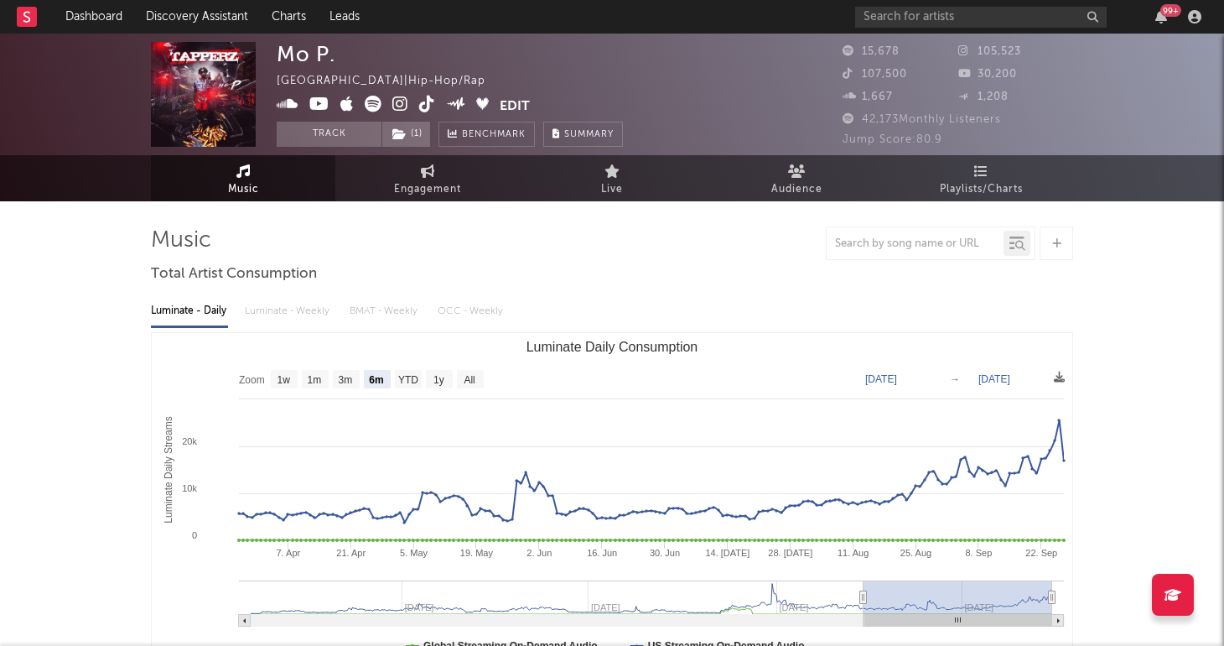
click at [316, 105] on icon at bounding box center [319, 104] width 20 height 17
